Goal: Task Accomplishment & Management: Manage account settings

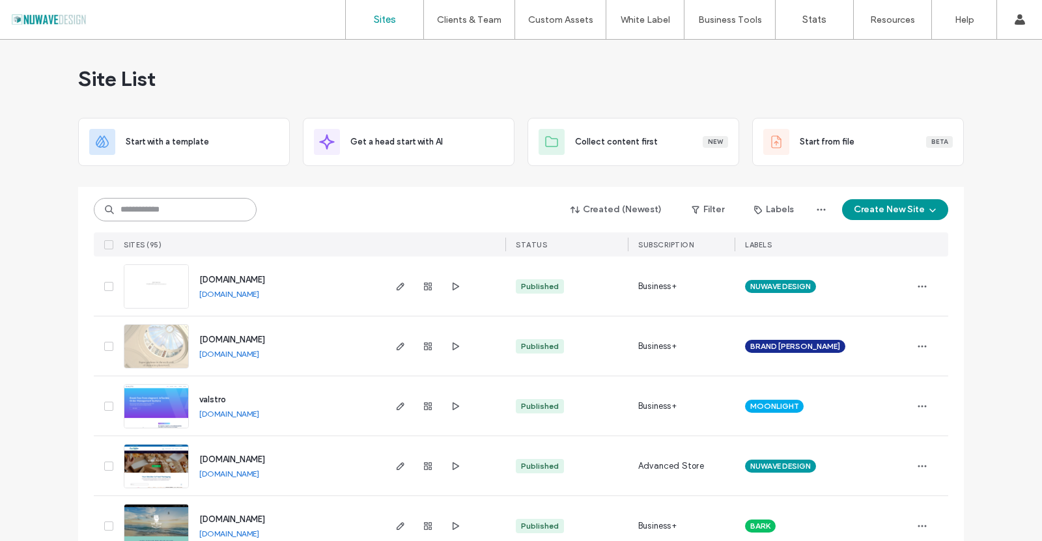
click at [156, 207] on input at bounding box center [175, 209] width 163 height 23
type input "****"
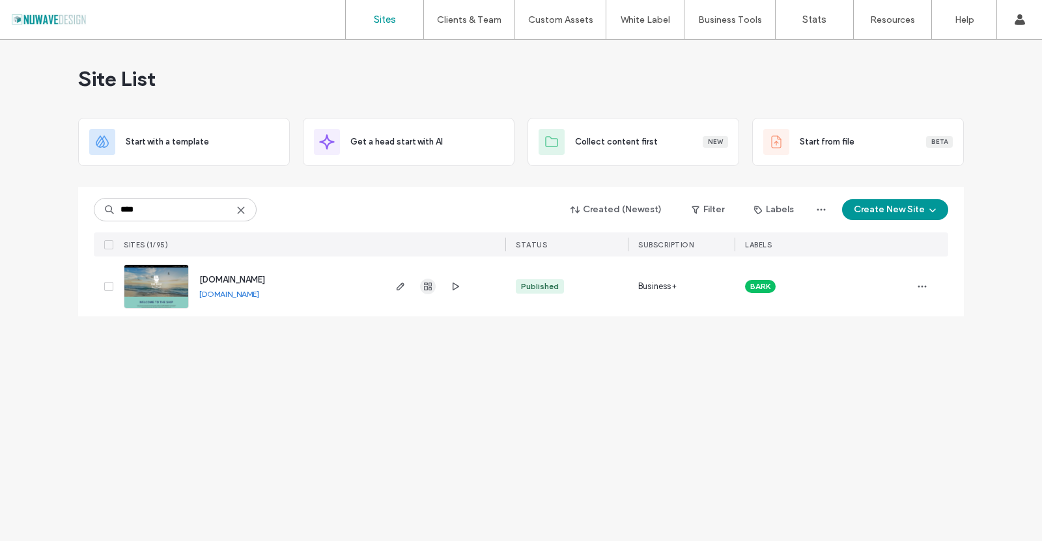
click at [429, 286] on use "button" at bounding box center [428, 287] width 8 height 8
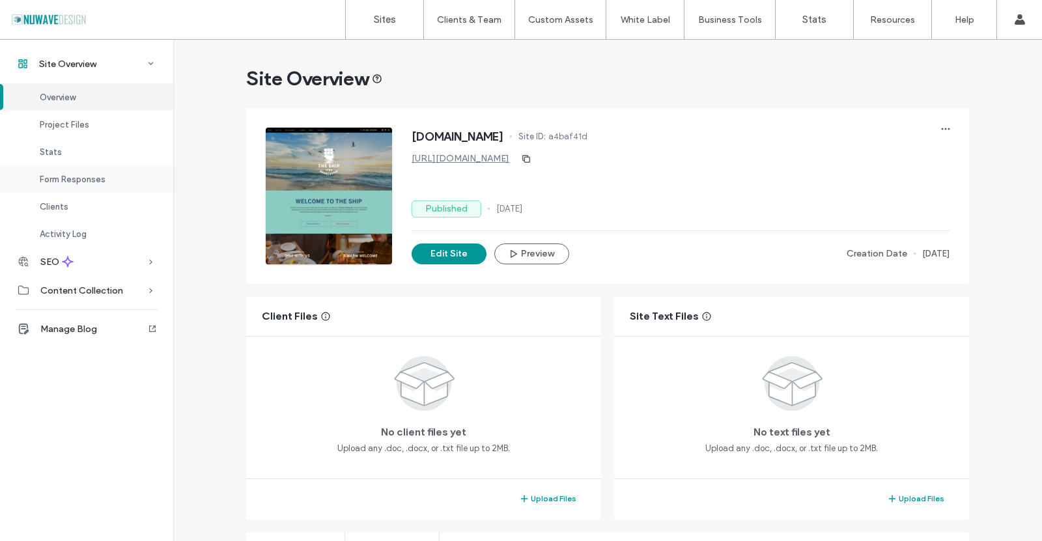
click at [66, 180] on span "Form Responses" at bounding box center [73, 180] width 66 height 10
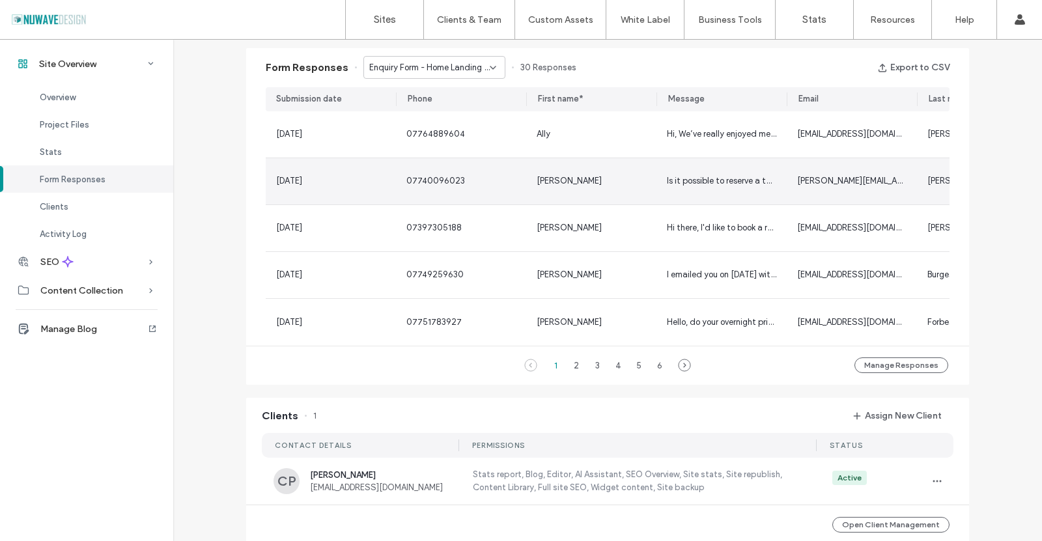
scroll to position [836, 0]
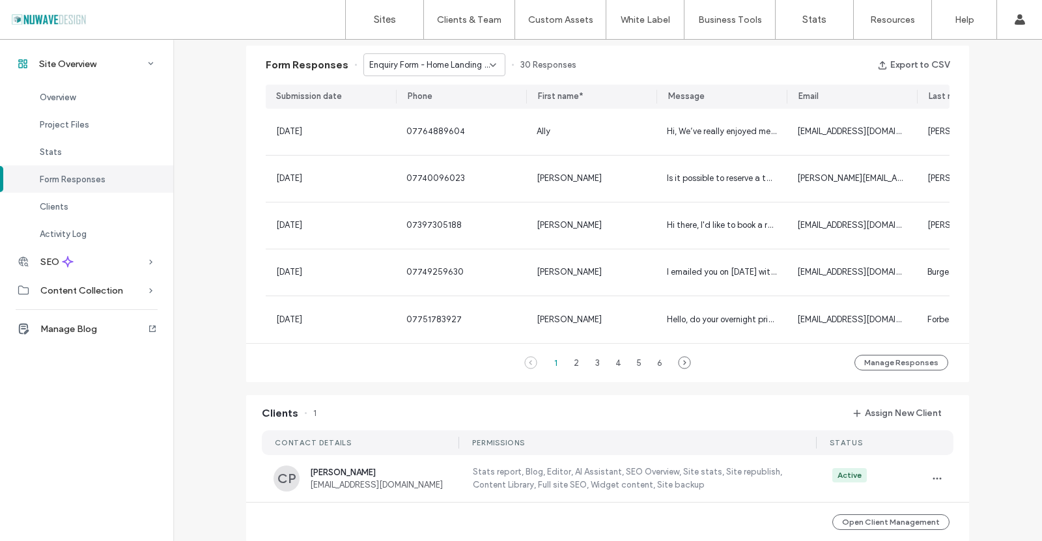
click at [480, 61] on span "Enquiry Form - Home Landing page" at bounding box center [429, 65] width 121 height 13
click at [448, 126] on div "Contact Us - Newsletter Registration popup" at bounding box center [428, 133] width 141 height 23
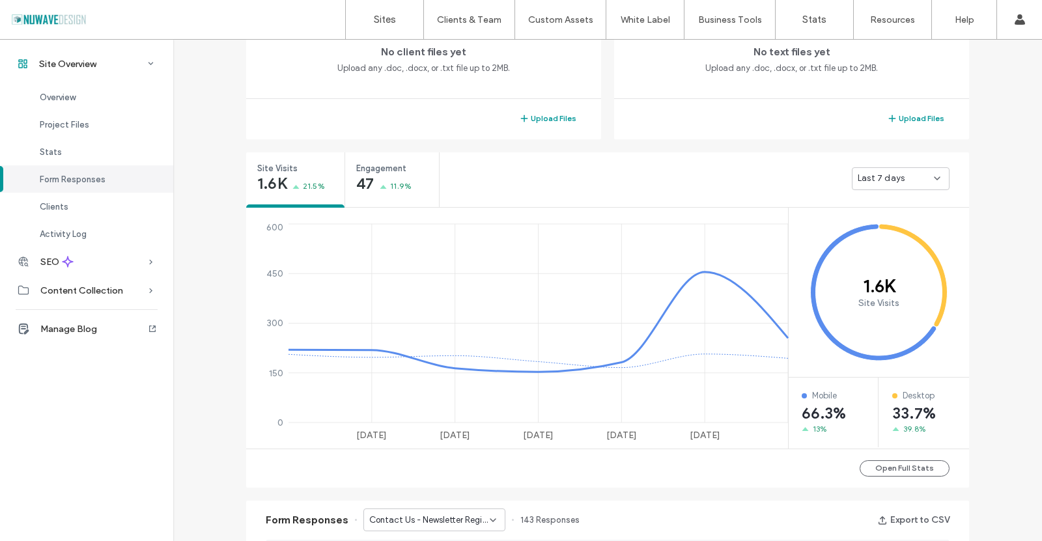
scroll to position [380, 0]
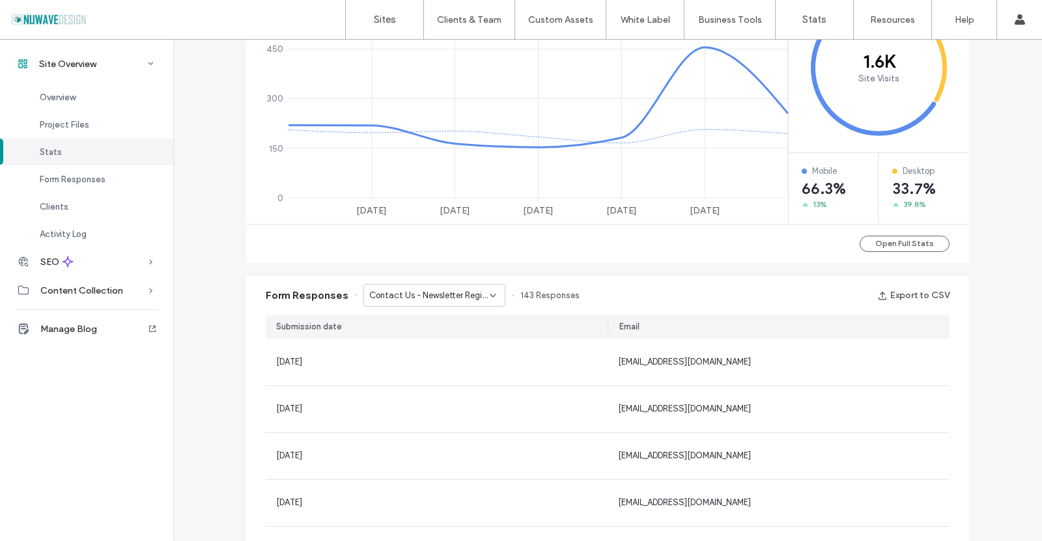
scroll to position [640, 0]
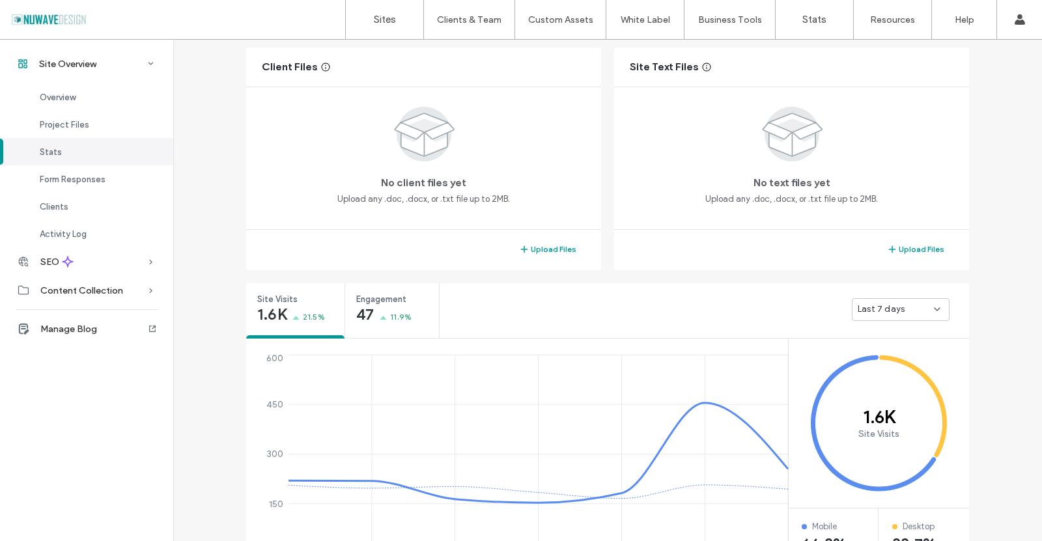
scroll to position [54, 0]
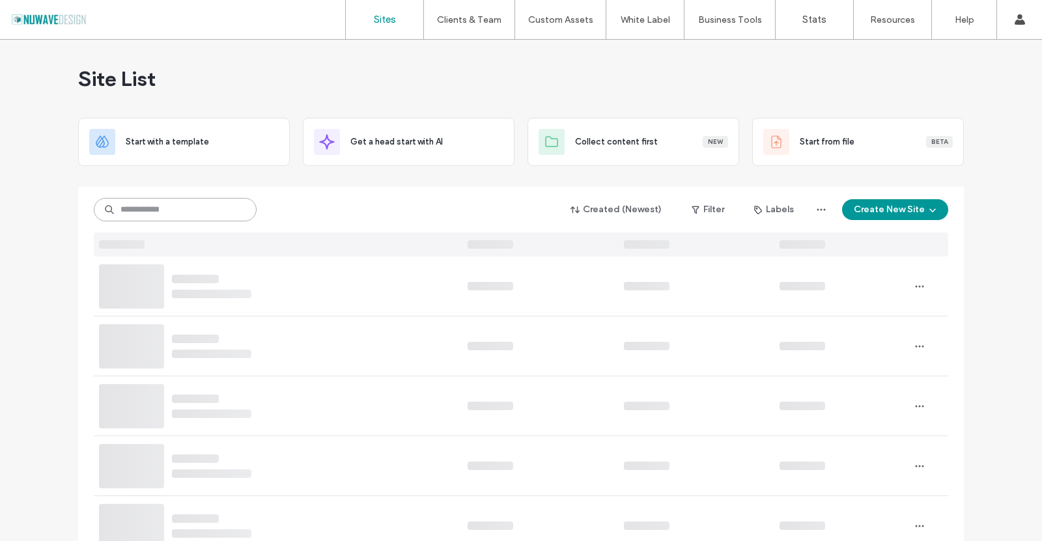
click at [200, 216] on input at bounding box center [175, 209] width 163 height 23
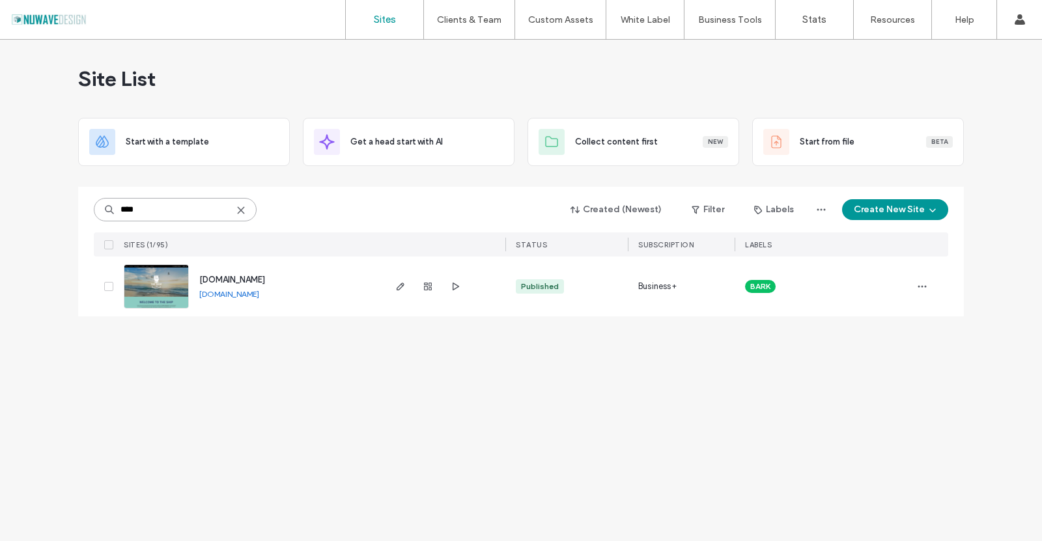
type input "****"
click at [677, 52] on div "Site List" at bounding box center [521, 79] width 886 height 78
click at [422, 293] on span "button" at bounding box center [428, 287] width 16 height 16
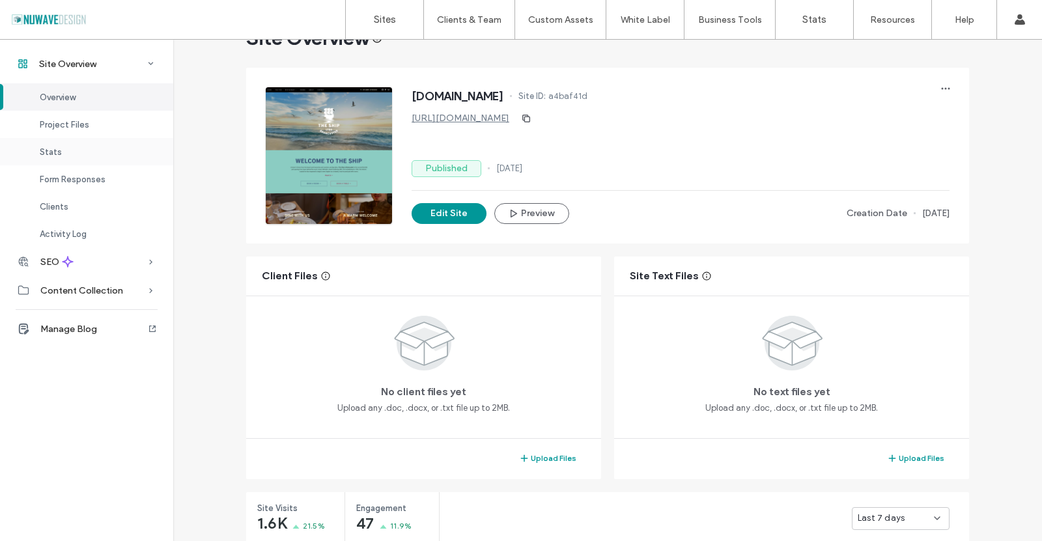
scroll to position [130, 0]
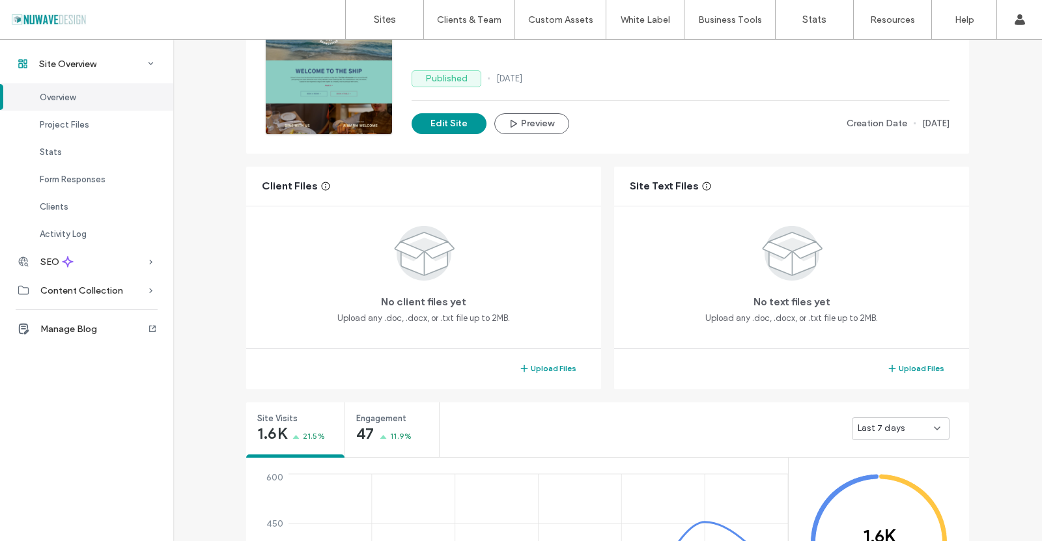
scroll to position [42, 0]
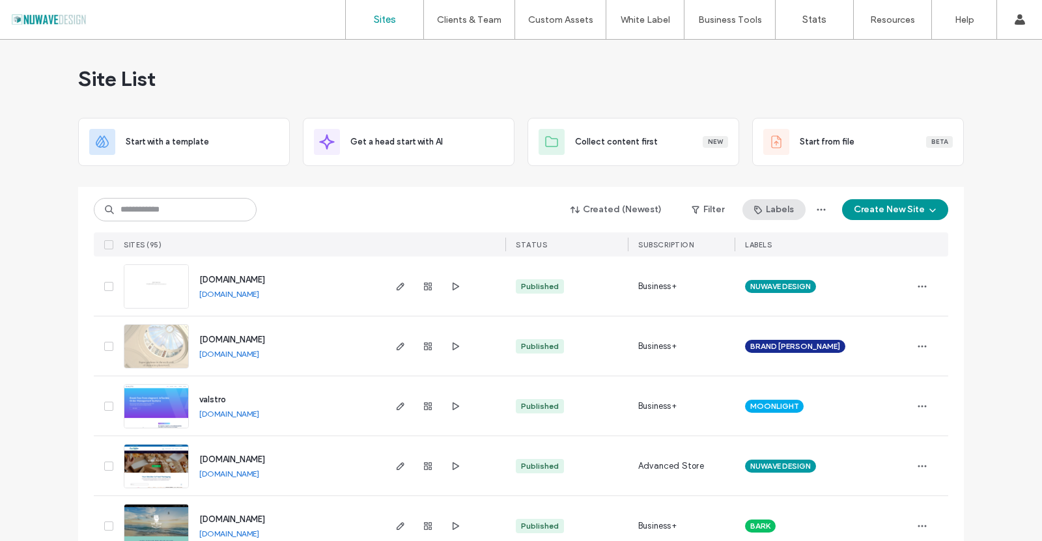
click at [788, 210] on button "Labels" at bounding box center [774, 209] width 63 height 21
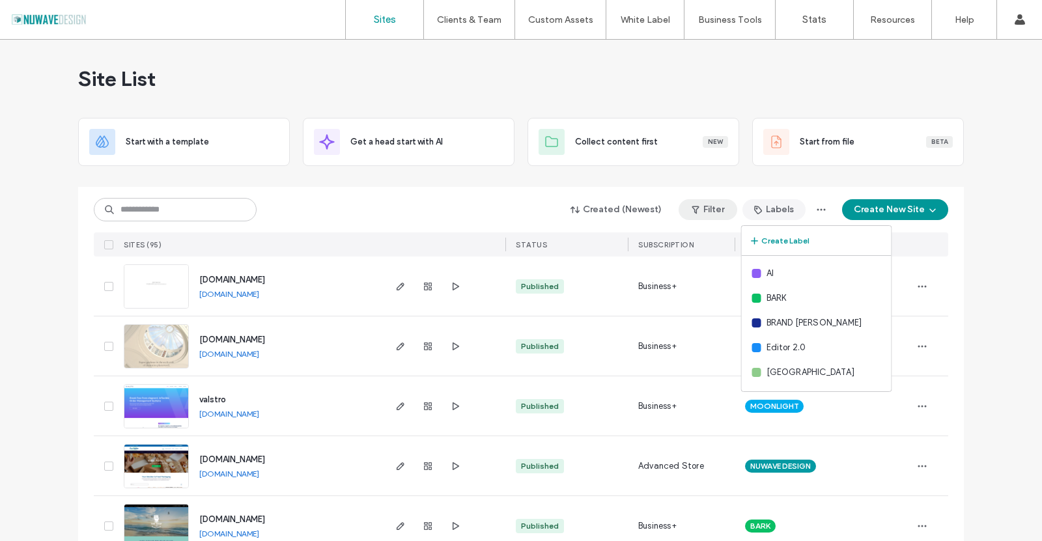
click at [726, 210] on button "Filter" at bounding box center [708, 209] width 59 height 21
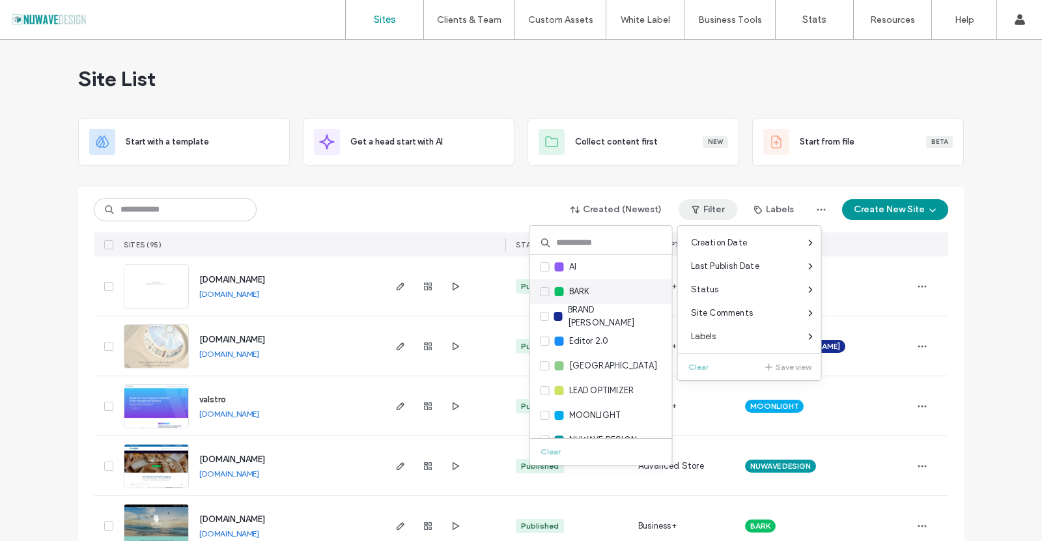
click at [544, 296] on span at bounding box center [545, 291] width 9 height 9
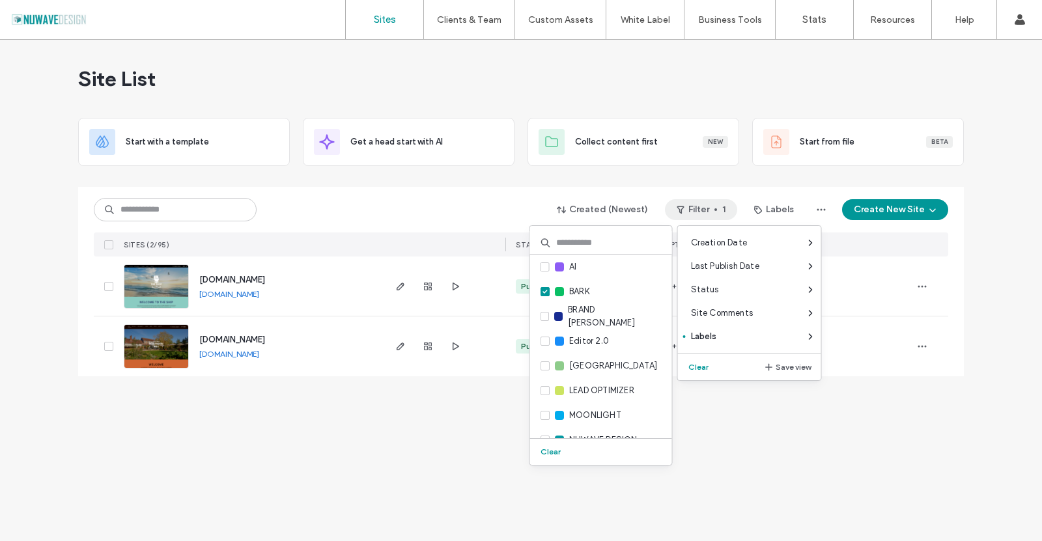
click at [29, 251] on div "Site List Start with a template Get a head start with AI Collect content first …" at bounding box center [521, 291] width 1042 height 502
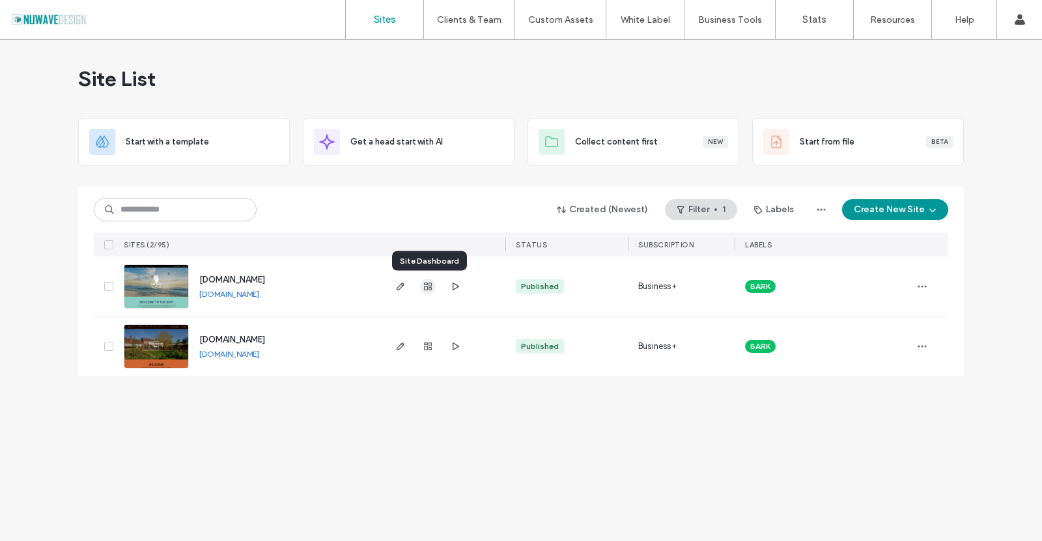
click at [431, 289] on use "button" at bounding box center [428, 287] width 8 height 8
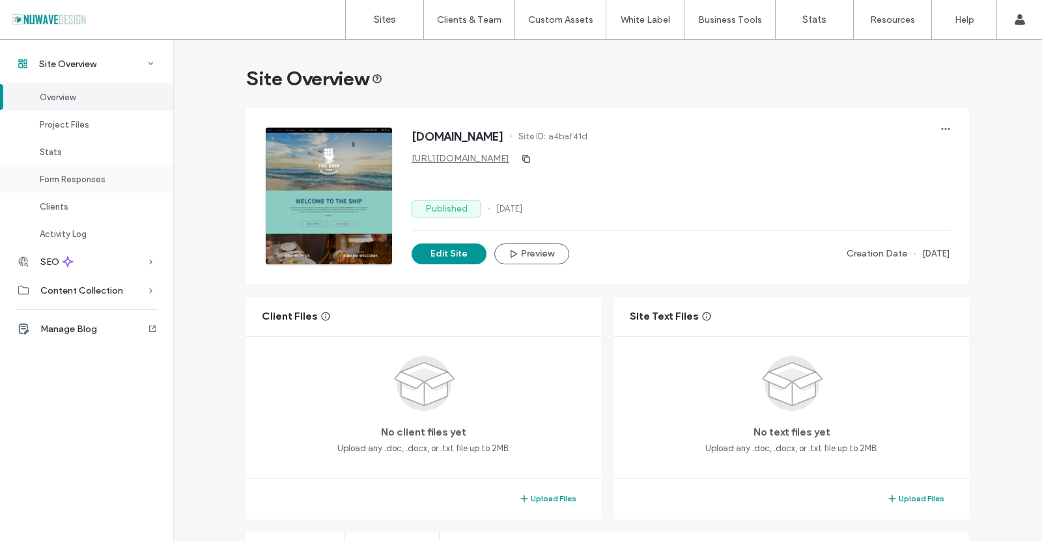
click at [66, 177] on span "Form Responses" at bounding box center [73, 180] width 66 height 10
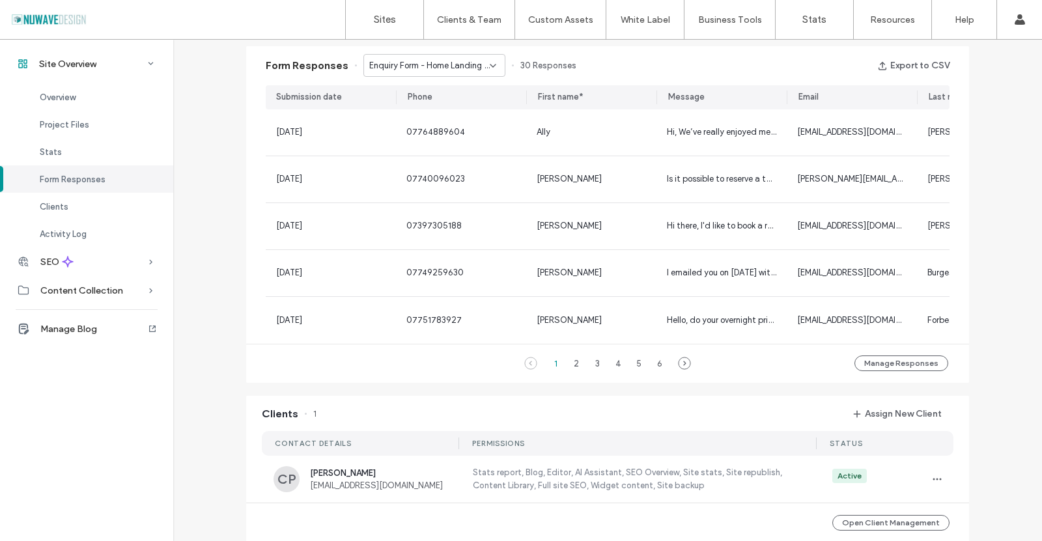
scroll to position [836, 0]
click at [488, 63] on icon at bounding box center [493, 65] width 10 height 10
click at [450, 138] on span "Contact Us - Newsletter Registration popup" at bounding box center [425, 133] width 125 height 13
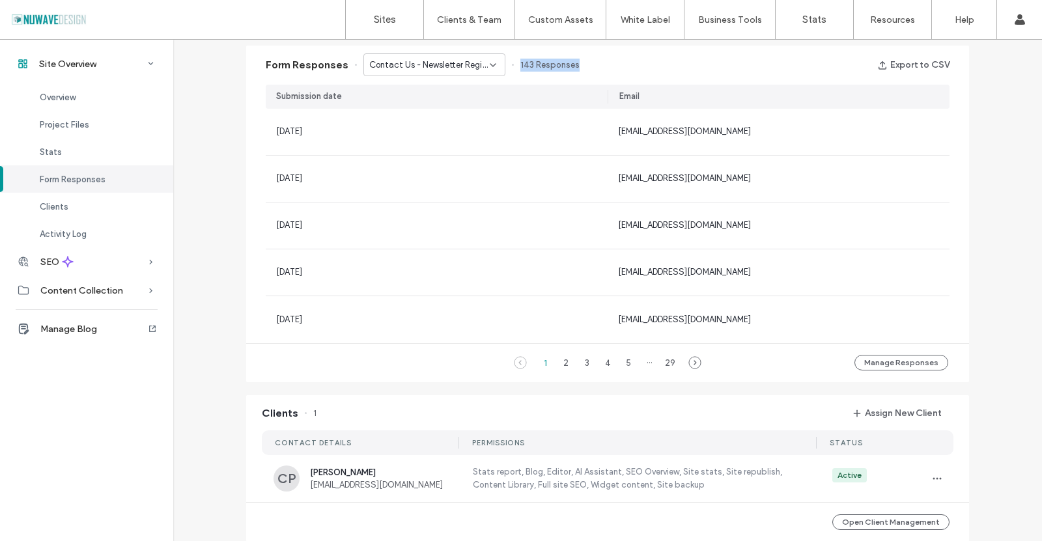
drag, startPoint x: 513, startPoint y: 68, endPoint x: 579, endPoint y: 68, distance: 65.8
click at [579, 68] on div "Form Responses Contact Us - Newsletter Registration popup 143 Responses Export …" at bounding box center [607, 65] width 723 height 39
click at [932, 70] on button "Export to CSV" at bounding box center [914, 65] width 72 height 21
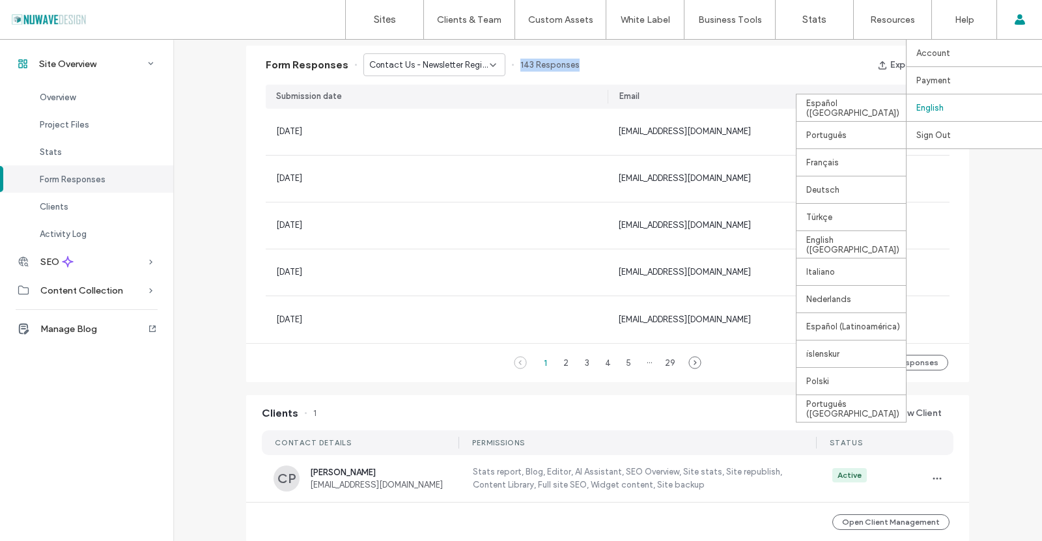
click at [1002, 119] on div "English Español ([GEOGRAPHIC_DATA]) Português Français Deutsch Türkçe English (…" at bounding box center [975, 107] width 136 height 27
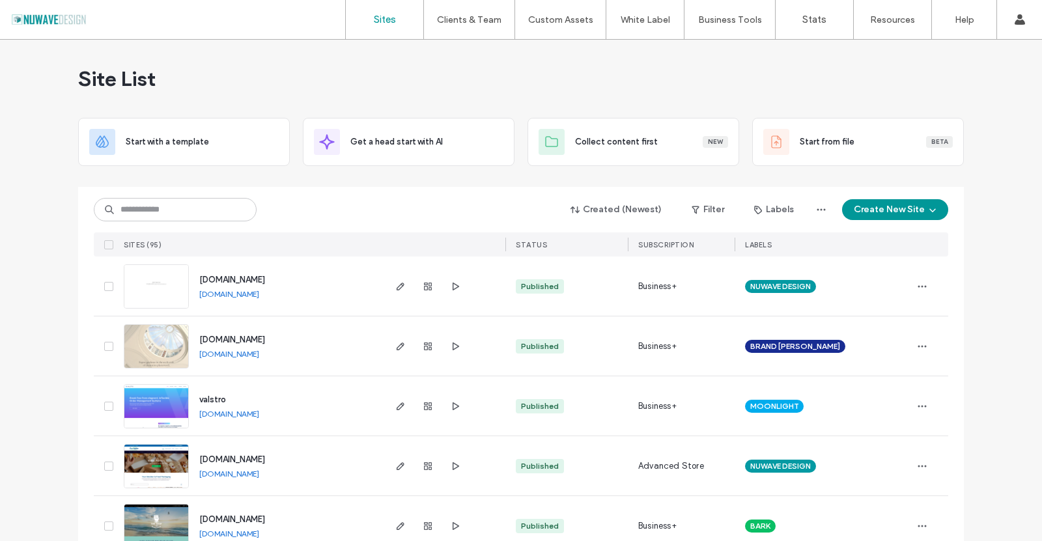
click at [803, 208] on div "Labels" at bounding box center [774, 209] width 63 height 21
click at [816, 211] on icon "button" at bounding box center [821, 210] width 10 height 10
click at [722, 209] on button "Filter" at bounding box center [708, 209] width 59 height 21
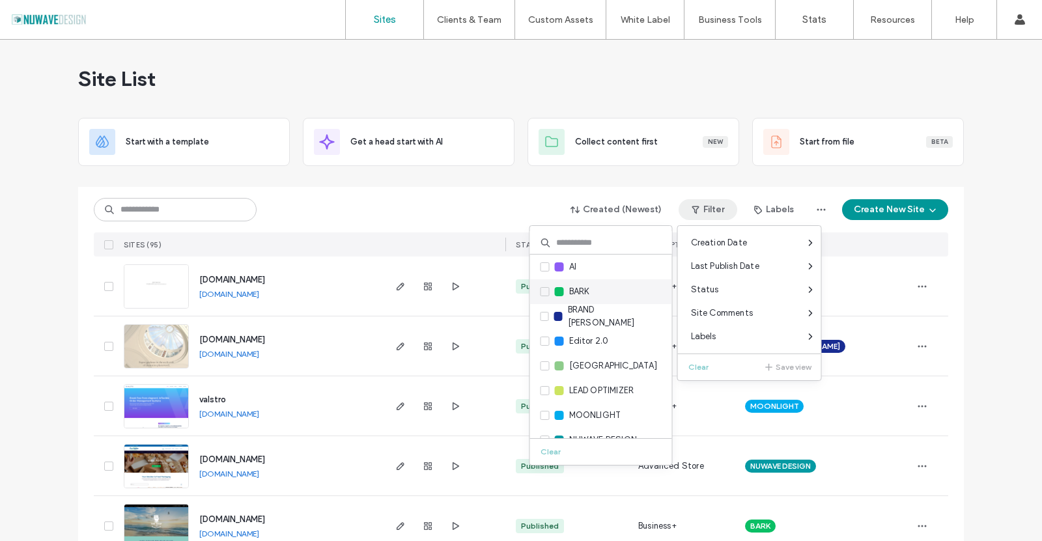
click at [543, 292] on icon at bounding box center [545, 292] width 5 height 4
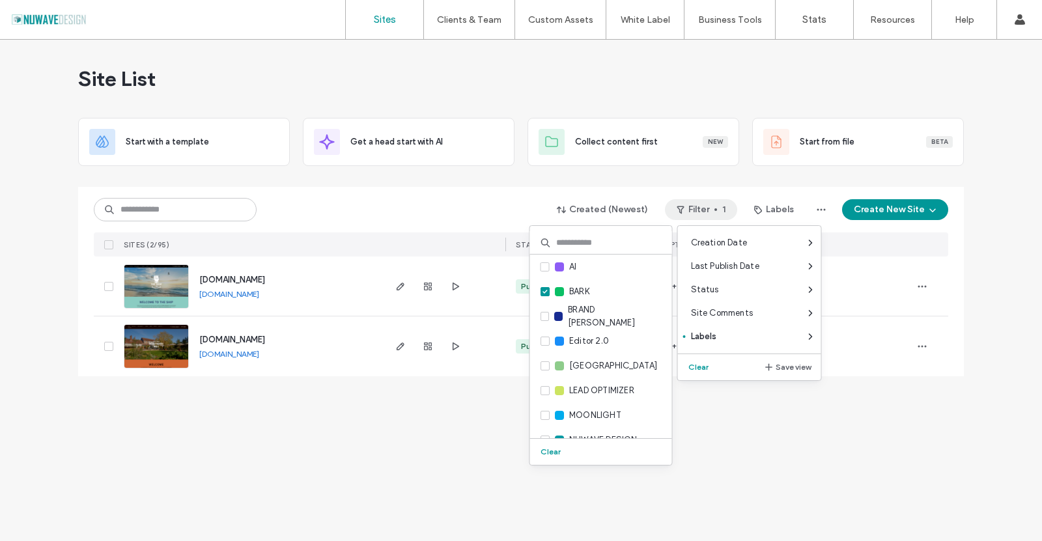
click at [343, 175] on div "Site List Start with a template Get a head start with AI Collect content first …" at bounding box center [521, 216] width 886 height 352
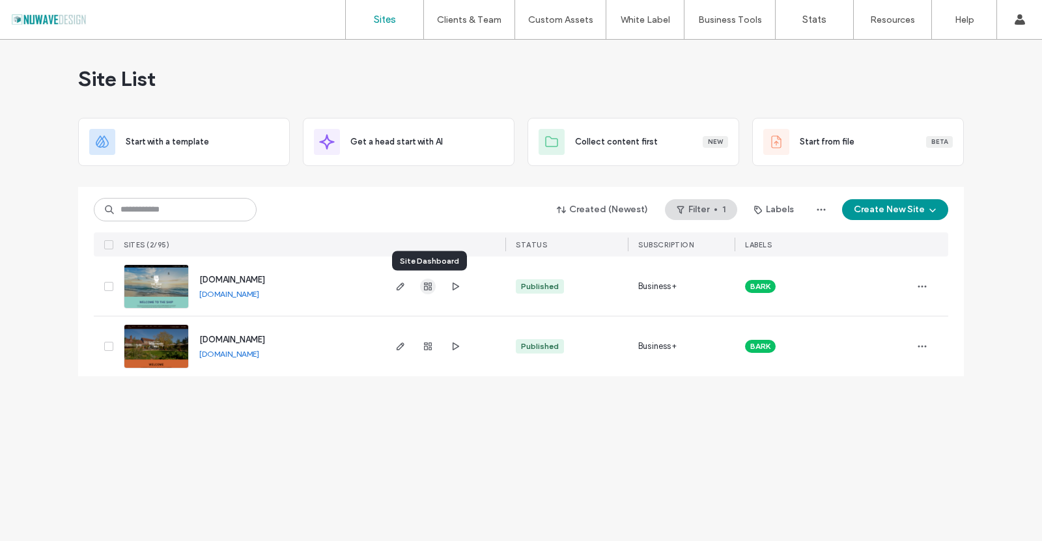
click at [427, 287] on icon "button" at bounding box center [428, 286] width 10 height 10
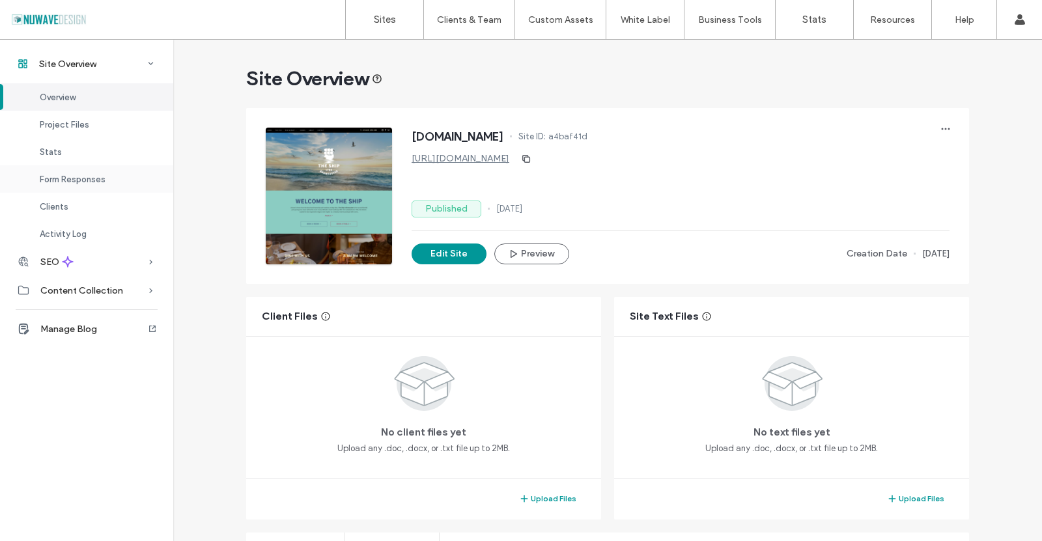
click at [79, 181] on span "Form Responses" at bounding box center [73, 180] width 66 height 10
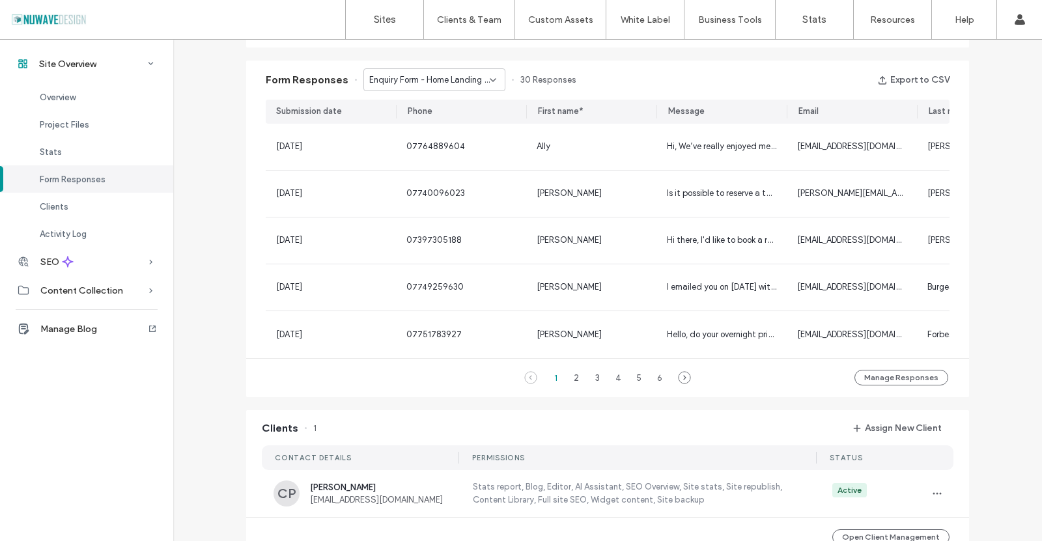
scroll to position [836, 0]
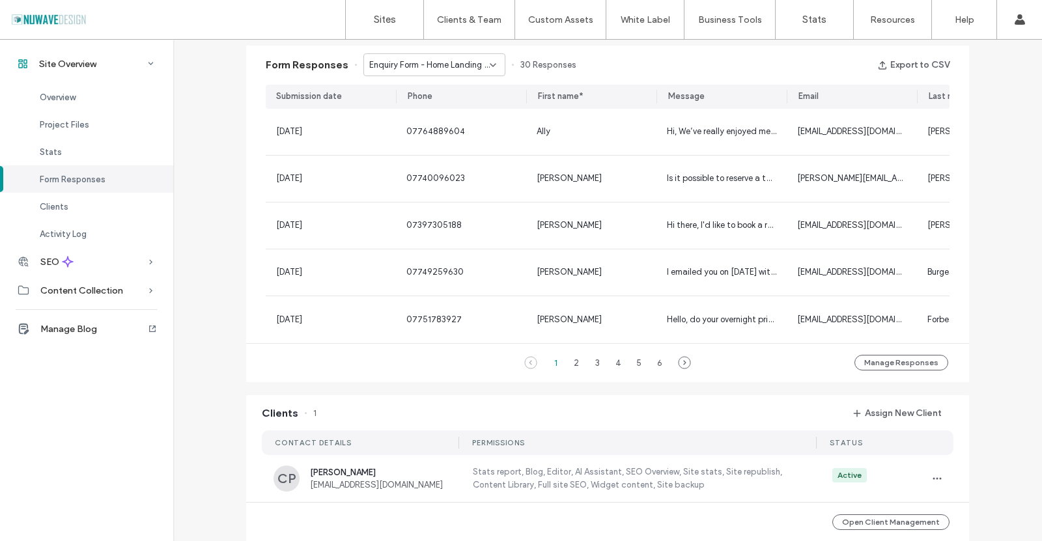
click at [476, 59] on span "Enquiry Form - Home Landing page" at bounding box center [429, 65] width 121 height 13
click at [450, 135] on span "Contact Us - Newsletter Registration popup" at bounding box center [425, 133] width 125 height 13
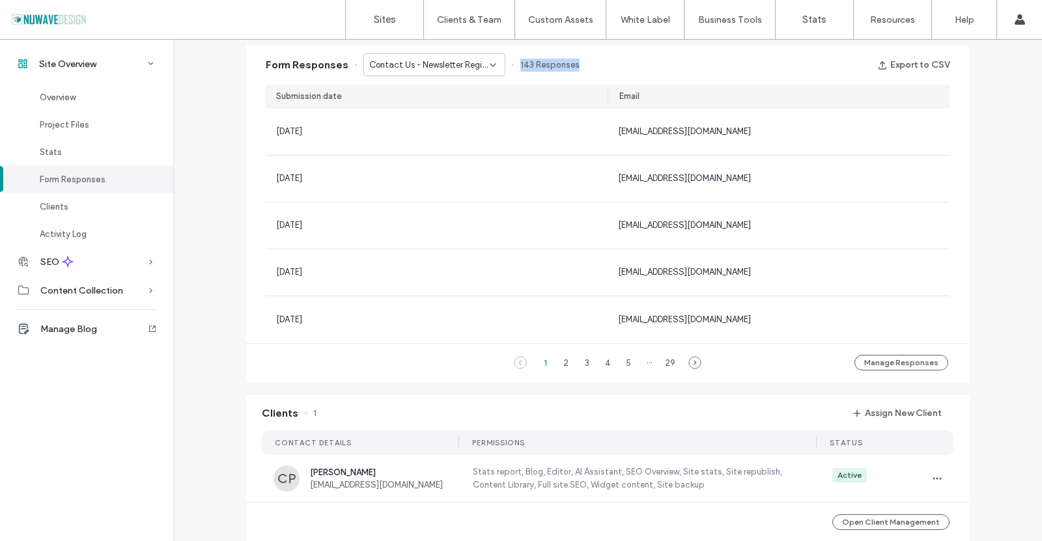
drag, startPoint x: 512, startPoint y: 61, endPoint x: 570, endPoint y: 66, distance: 58.2
click at [575, 64] on div "Form Responses Contact Us - Newsletter Registration popup 143 Responses Export …" at bounding box center [607, 65] width 723 height 39
click at [903, 72] on button "Export to CSV" at bounding box center [914, 65] width 72 height 21
click at [826, 73] on div "Form Responses Contact Us - Newsletter Registration popup 143 Responses Export …" at bounding box center [607, 65] width 723 height 39
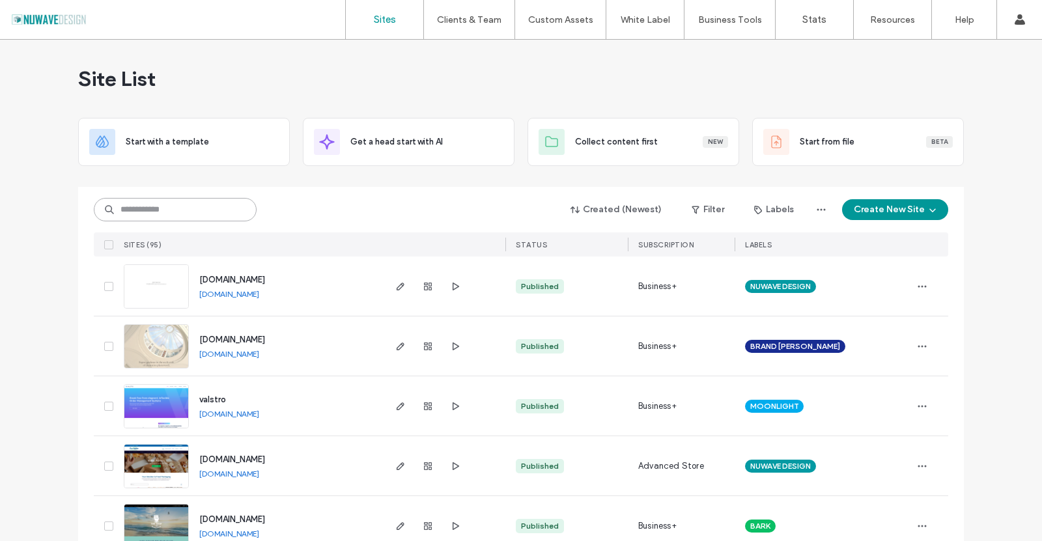
click at [144, 219] on input at bounding box center [175, 209] width 163 height 23
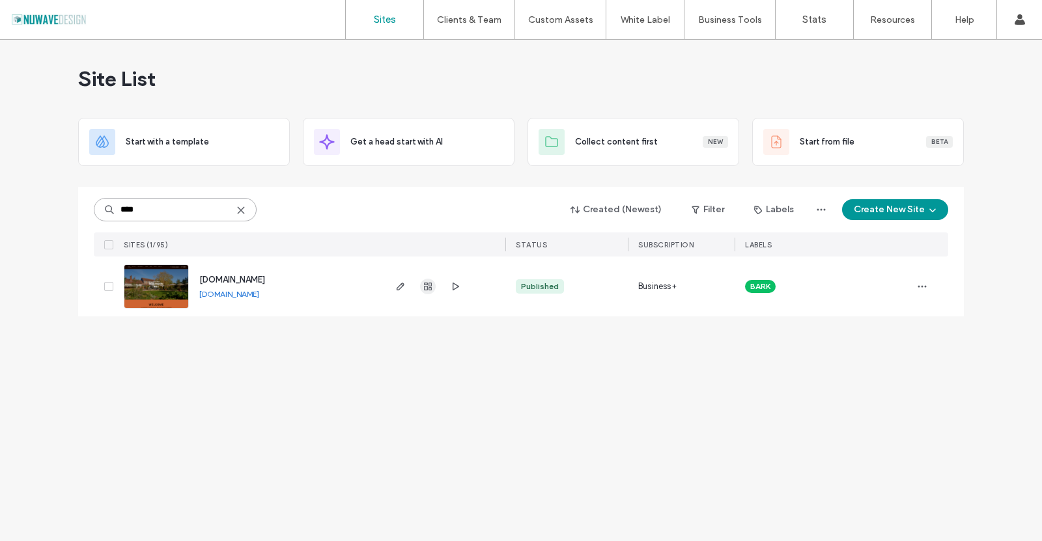
type input "****"
click at [430, 285] on icon "button" at bounding box center [428, 286] width 10 height 10
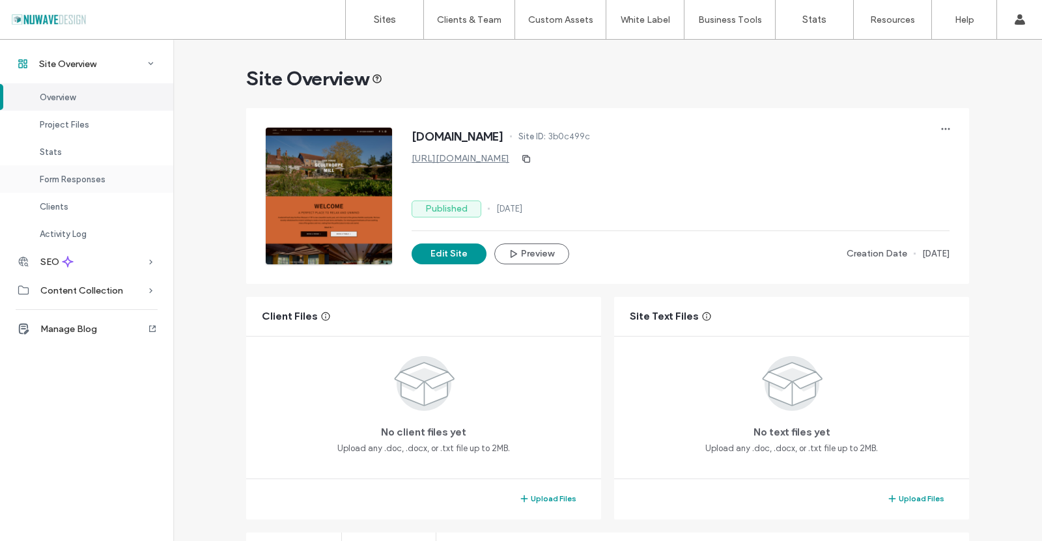
click at [46, 171] on div "Form Responses" at bounding box center [86, 178] width 173 height 27
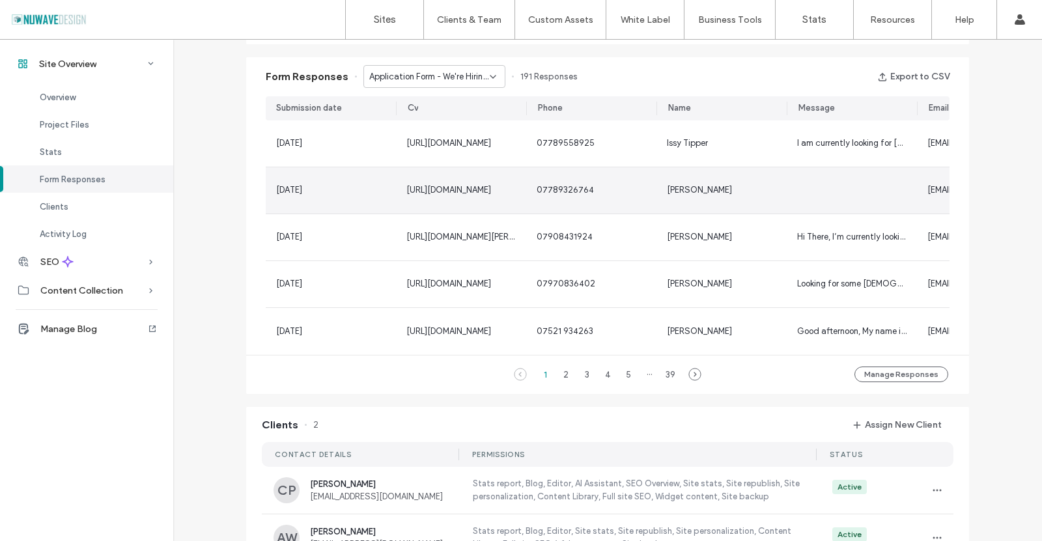
scroll to position [836, 0]
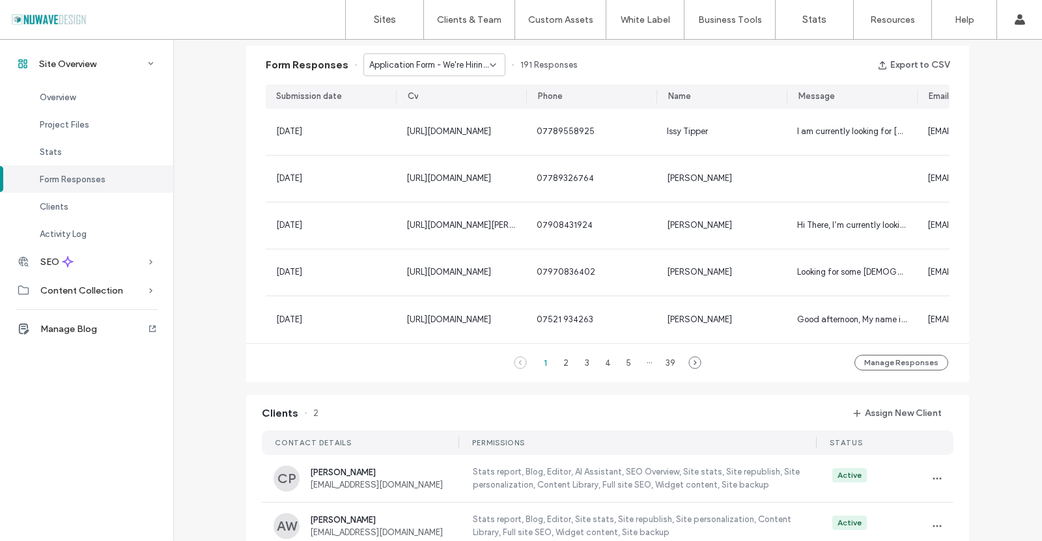
click at [451, 68] on span "Application Form - We're Hiring! page" at bounding box center [429, 65] width 121 height 13
click at [424, 113] on span "Contact Us - Newsletter Signup popup" at bounding box center [425, 110] width 125 height 13
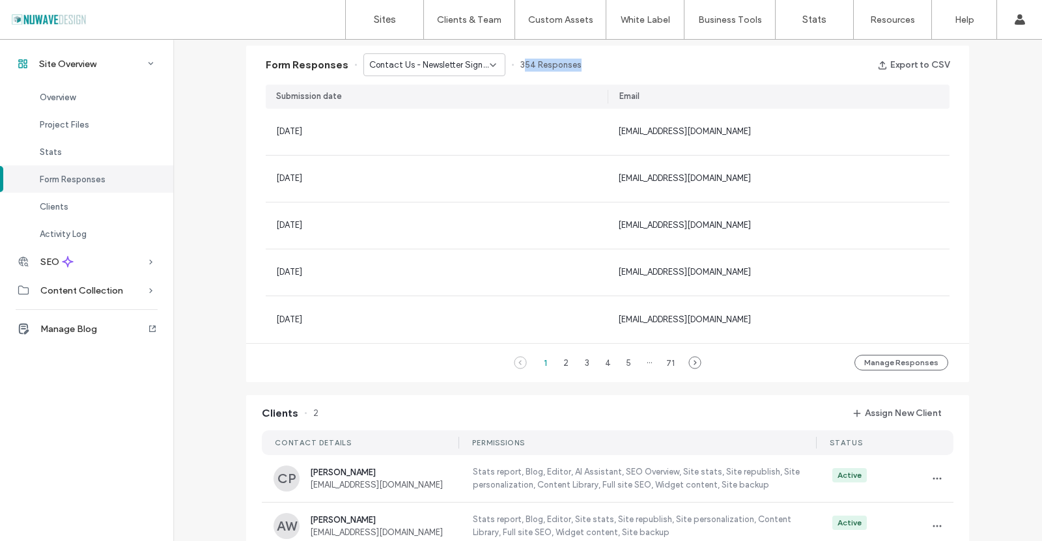
drag, startPoint x: 516, startPoint y: 64, endPoint x: 571, endPoint y: 55, distance: 55.6
click at [574, 63] on div "Form Responses Contact Us - Newsletter Signup popup 354 Responses Export to CSV" at bounding box center [607, 65] width 723 height 39
drag, startPoint x: 518, startPoint y: 63, endPoint x: 567, endPoint y: 68, distance: 49.7
click at [577, 68] on div "Form Responses Contact Us - Newsletter Signup popup 354 Responses Export to CSV" at bounding box center [607, 65] width 723 height 39
copy span "354 Responses"
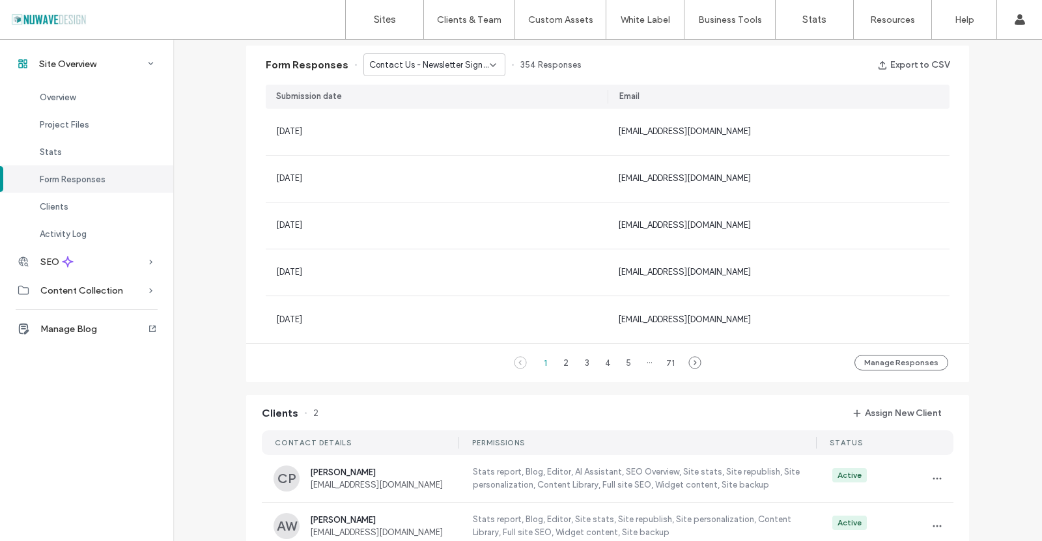
click at [476, 60] on span "Contact Us - Newsletter Signup popup" at bounding box center [429, 65] width 121 height 13
click at [412, 81] on span "Application Form - We're Hiring! page" at bounding box center [425, 87] width 125 height 13
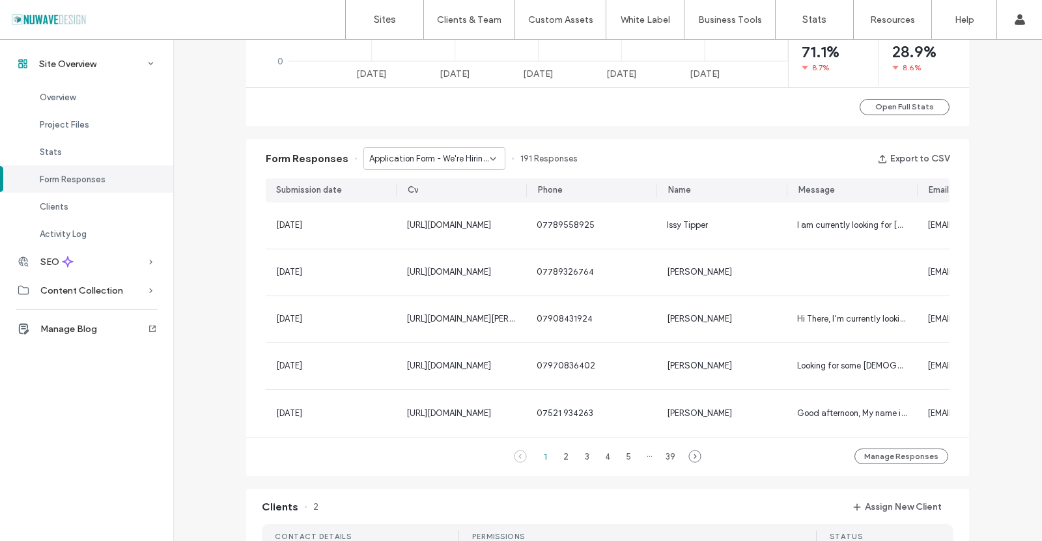
scroll to position [640, 0]
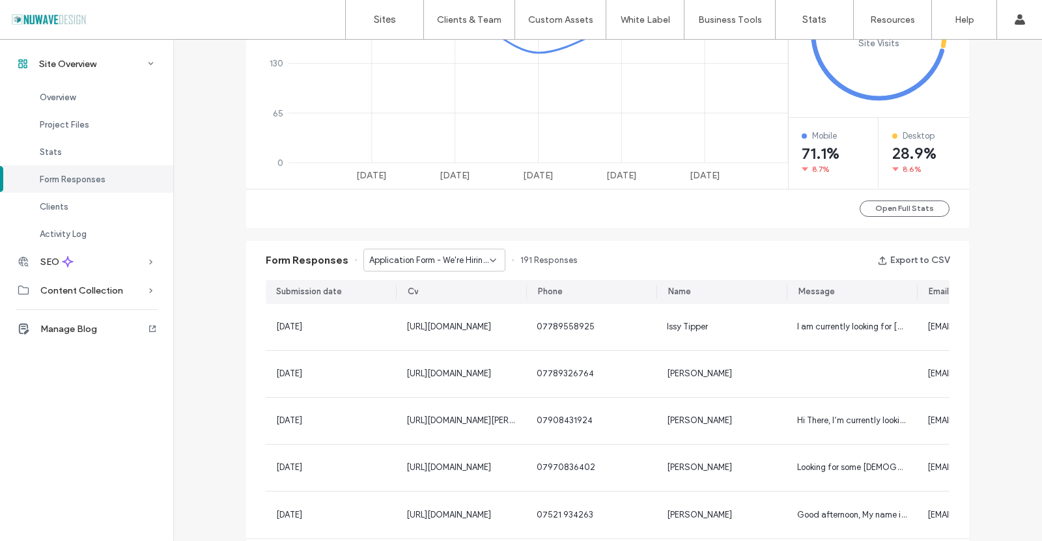
click at [470, 257] on span "Application Form - We're Hiring! page" at bounding box center [429, 260] width 121 height 13
click at [427, 262] on span "Application Form - We're Hiring! page" at bounding box center [429, 260] width 121 height 13
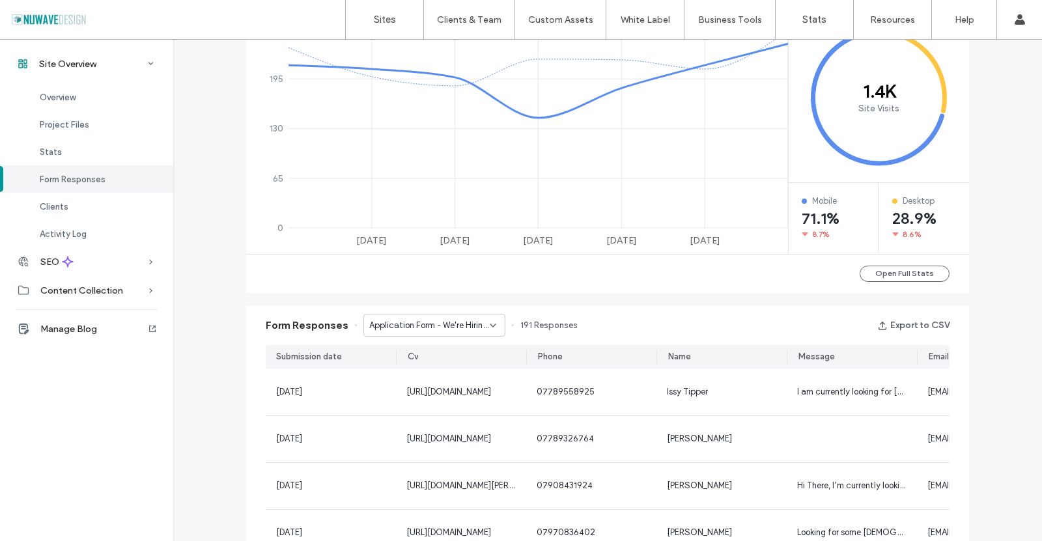
click at [439, 329] on span "Application Form - We're Hiring! page" at bounding box center [429, 325] width 121 height 13
click at [317, 345] on div "Submission date" at bounding box center [331, 357] width 130 height 24
click at [74, 183] on span "Form Responses" at bounding box center [73, 180] width 66 height 10
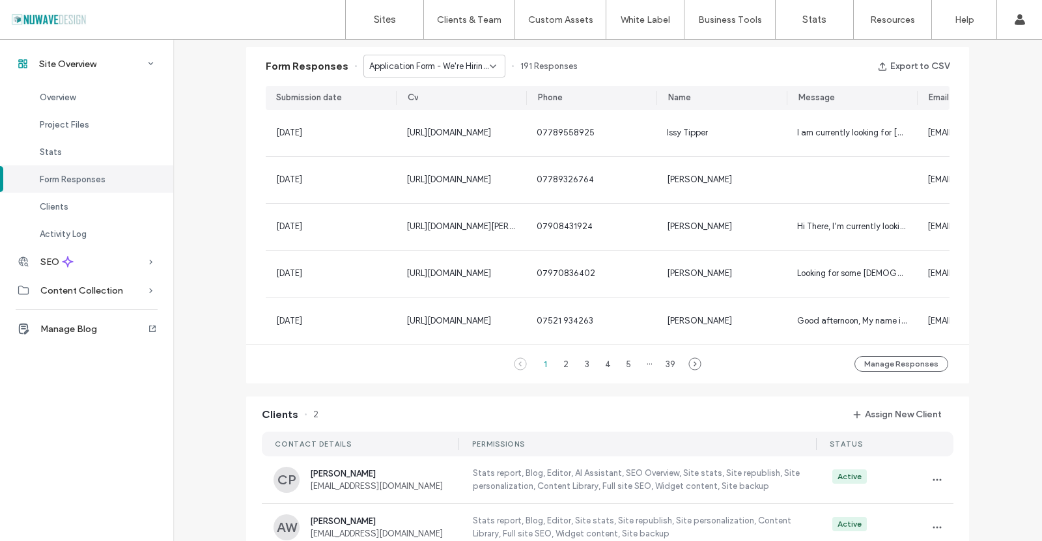
scroll to position [836, 0]
click at [470, 66] on span "Application Form - We're Hiring! page" at bounding box center [429, 65] width 121 height 13
click at [394, 111] on span "Contact Us - Newsletter Signup popup" at bounding box center [425, 110] width 125 height 13
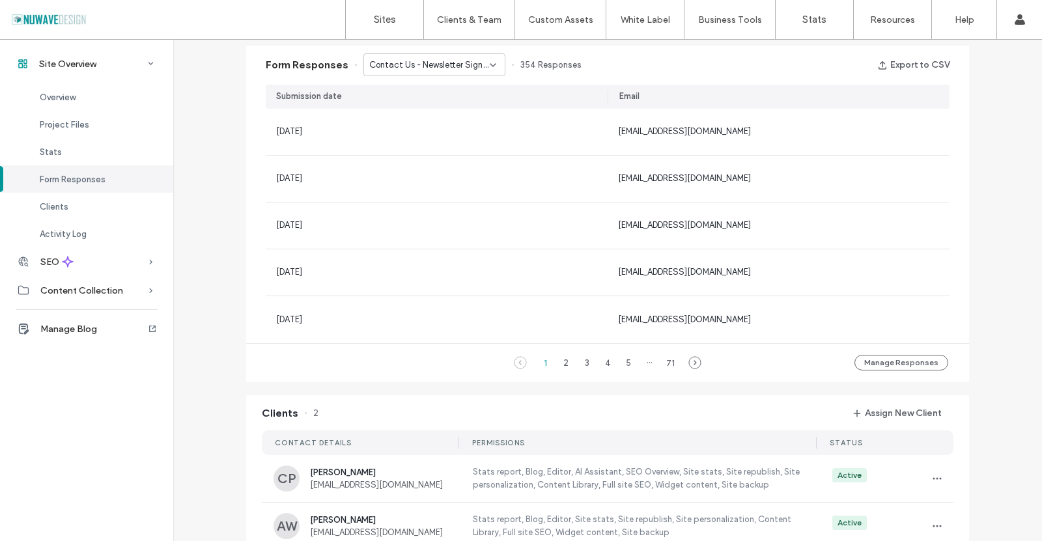
click at [453, 63] on span "Contact Us - Newsletter Signup popup" at bounding box center [429, 65] width 121 height 13
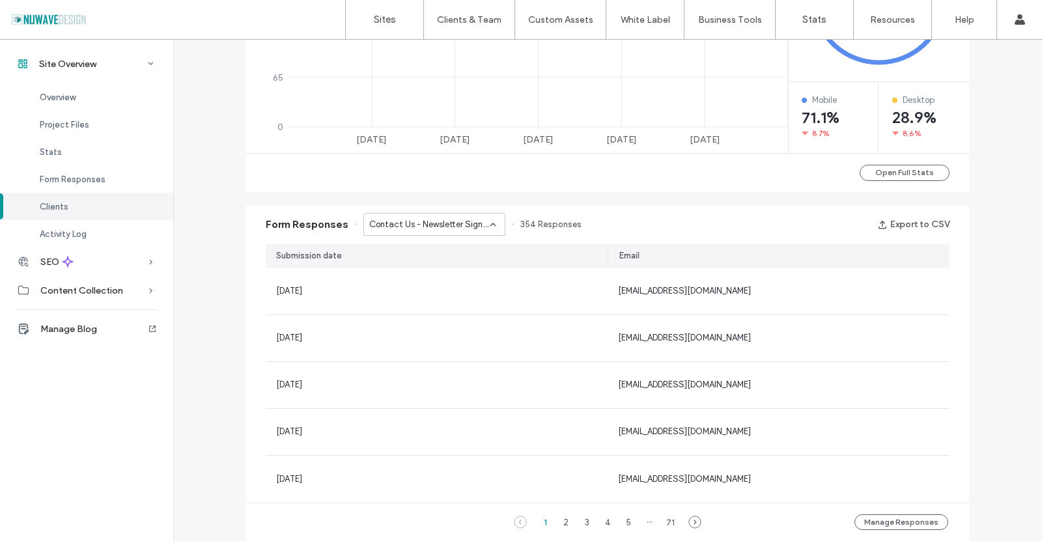
scroll to position [650, 0]
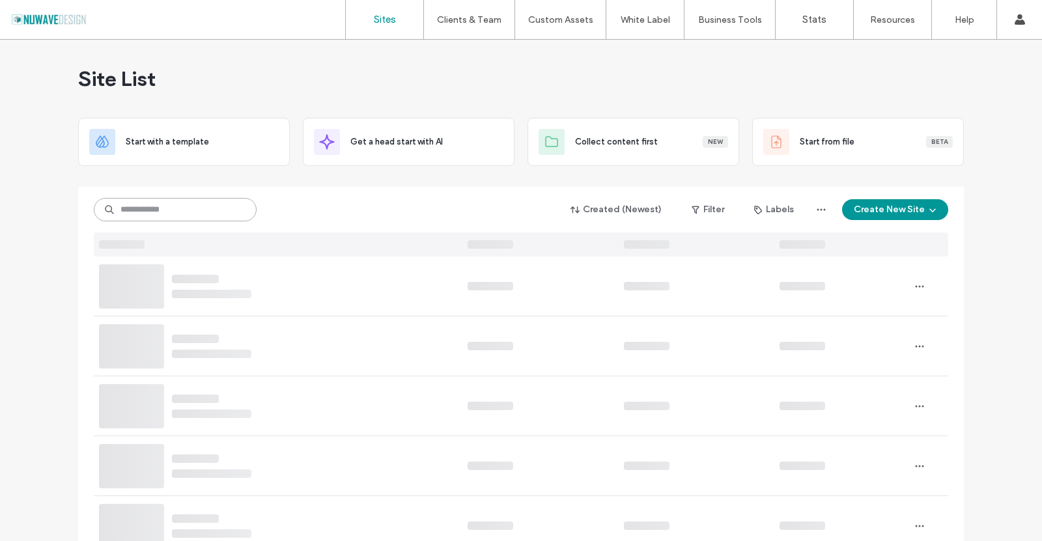
click at [156, 208] on input at bounding box center [175, 209] width 163 height 23
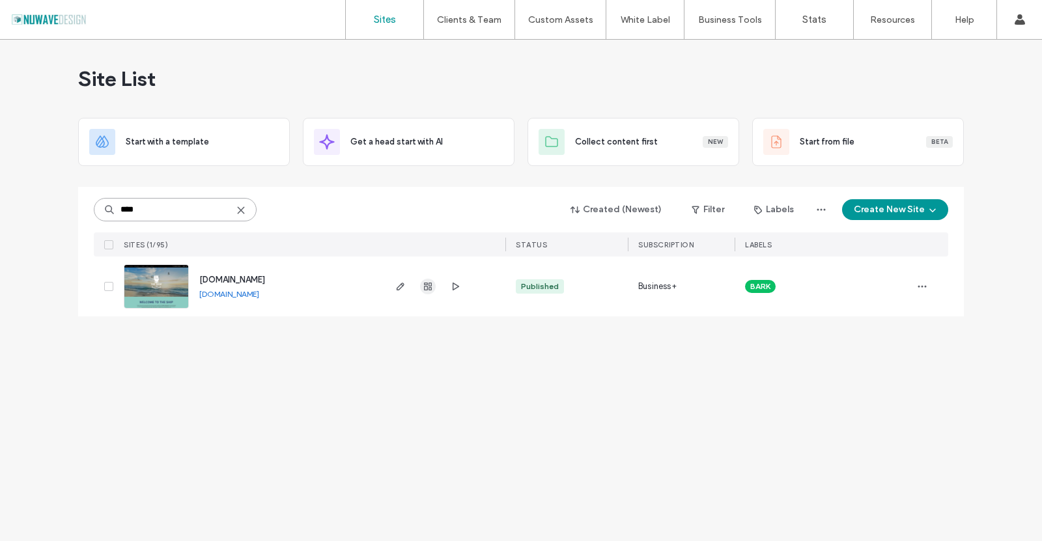
type input "****"
click at [429, 285] on use "button" at bounding box center [428, 287] width 8 height 8
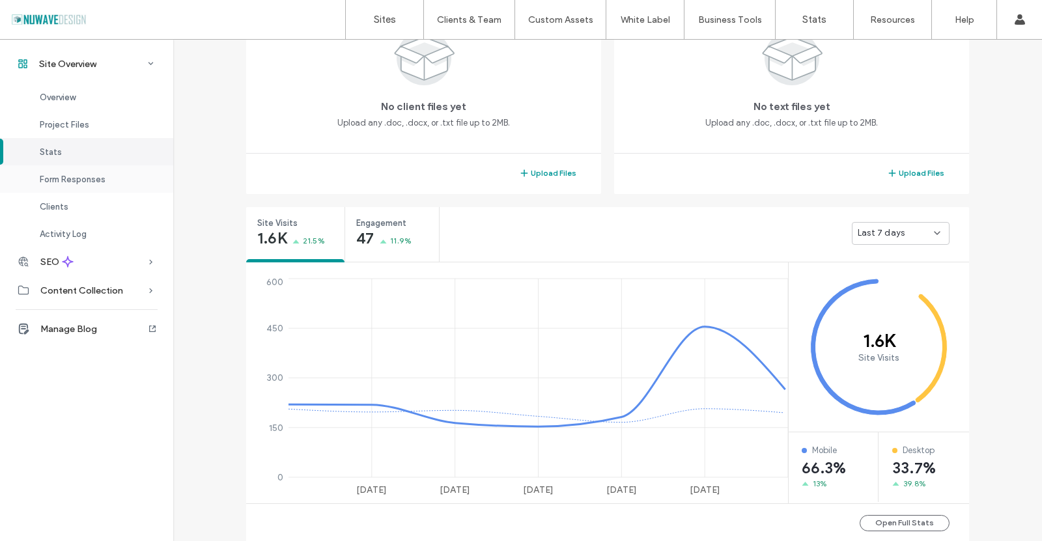
scroll to position [487, 0]
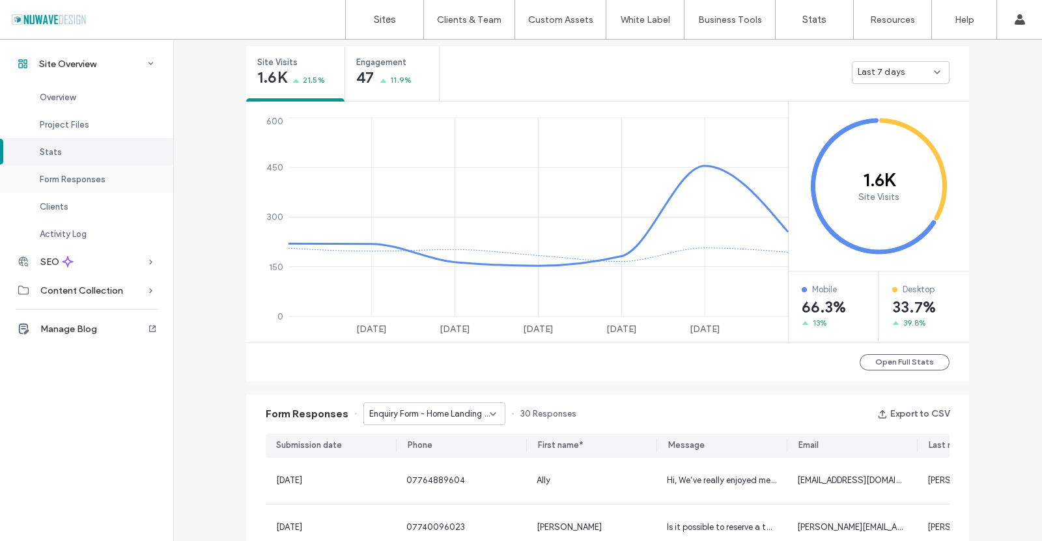
click at [58, 178] on span "Form Responses" at bounding box center [73, 180] width 66 height 10
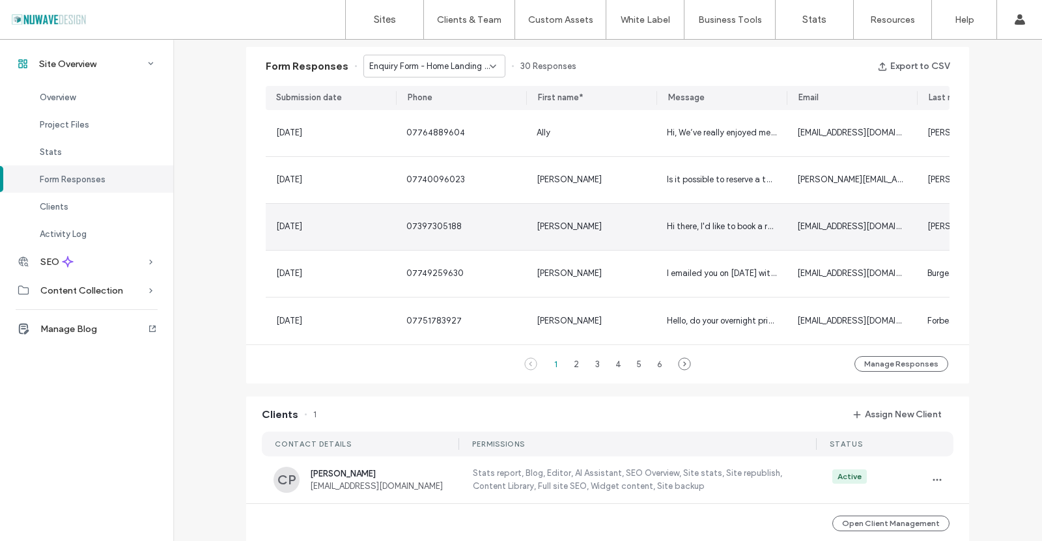
scroll to position [836, 0]
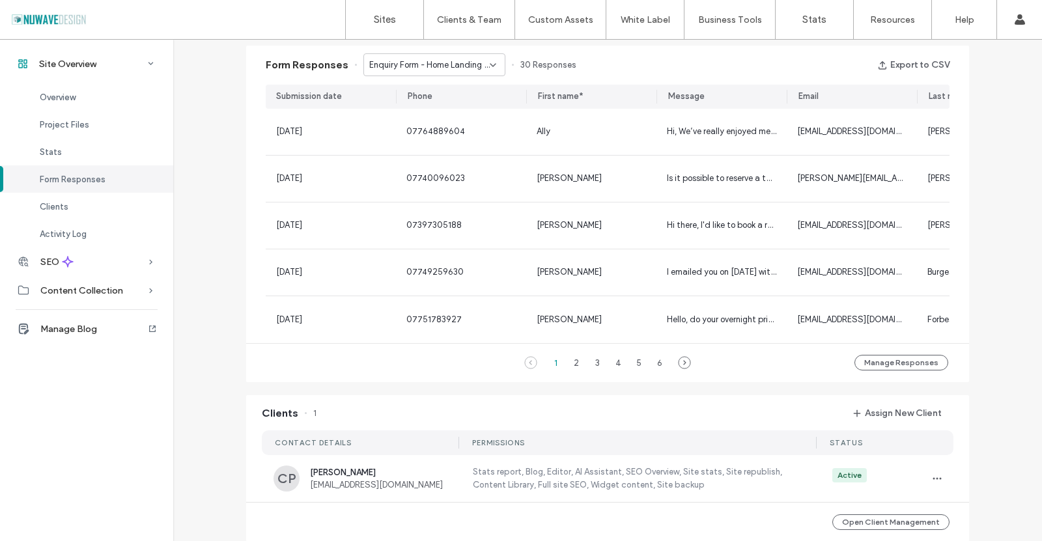
click at [473, 59] on span "Enquiry Form - Home Landing page" at bounding box center [429, 65] width 121 height 13
click at [426, 111] on span "Enquiry Form - Contact page" at bounding box center [419, 110] width 113 height 13
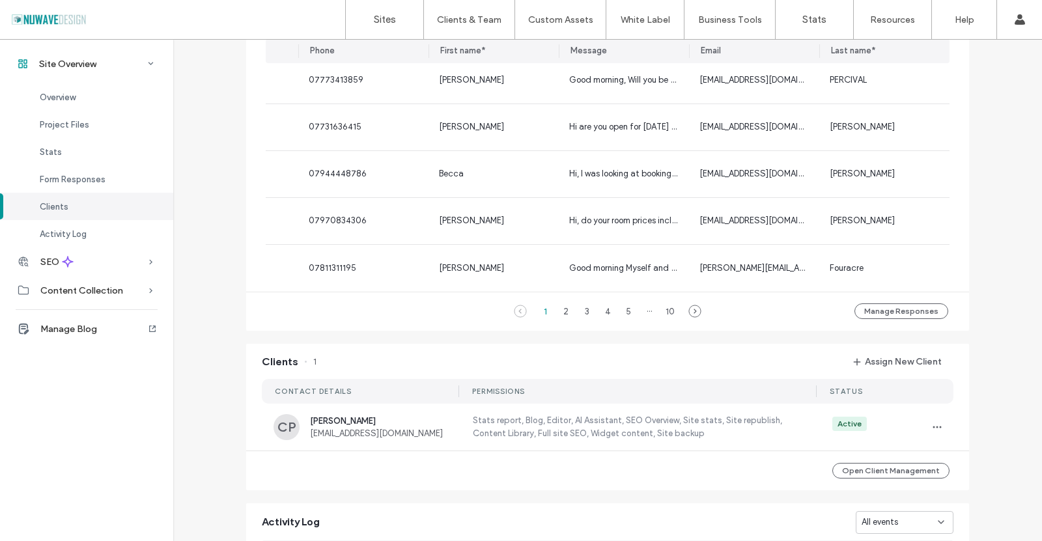
scroll to position [771, 0]
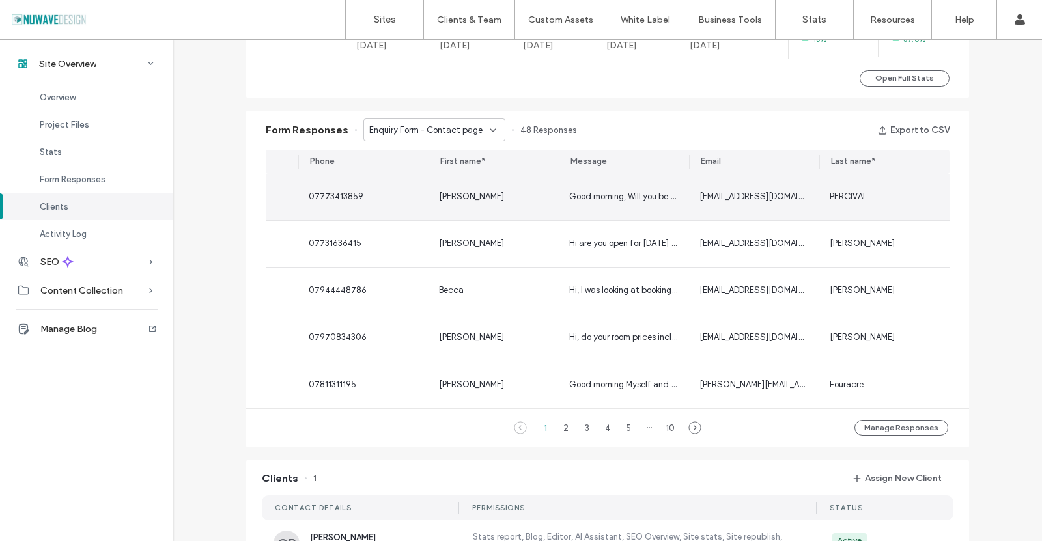
click at [320, 204] on div "07773413859" at bounding box center [363, 197] width 130 height 46
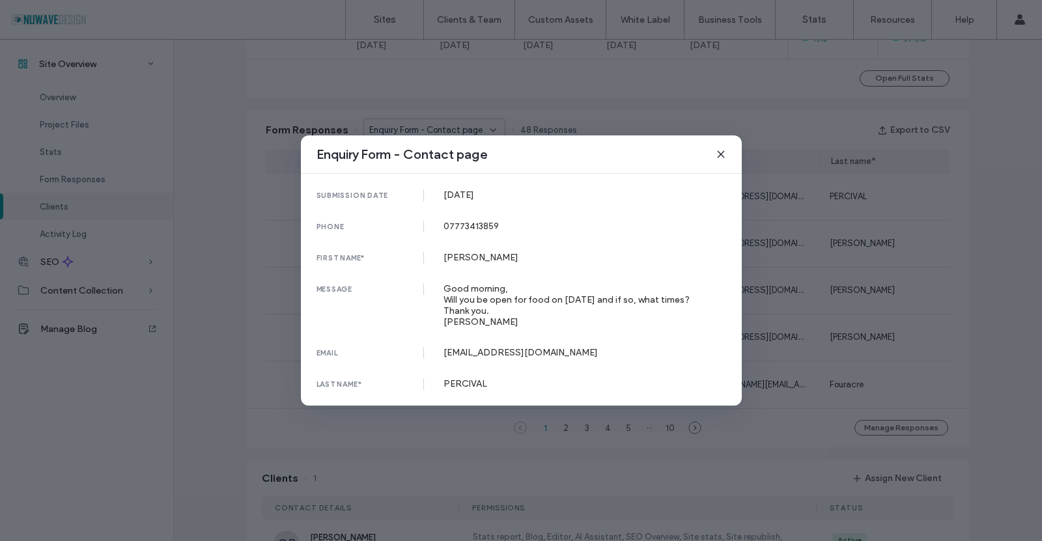
click at [717, 158] on icon at bounding box center [721, 154] width 10 height 10
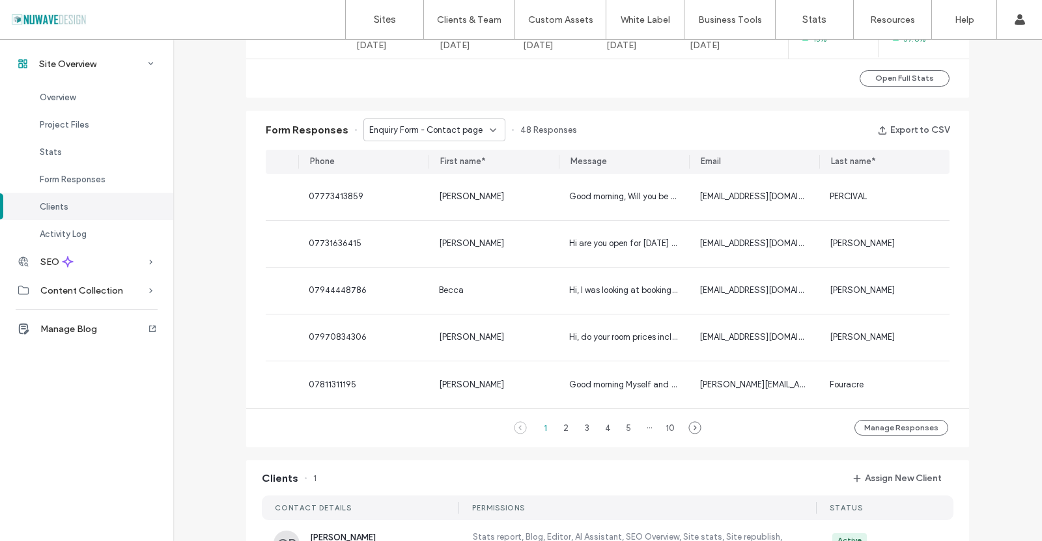
click at [432, 132] on span "Enquiry Form - Contact page" at bounding box center [425, 130] width 113 height 13
click at [433, 159] on span "Enquiry Form - Home Landing page" at bounding box center [425, 153] width 125 height 13
click at [439, 132] on span "Enquiry Form - Home Landing page" at bounding box center [429, 130] width 121 height 13
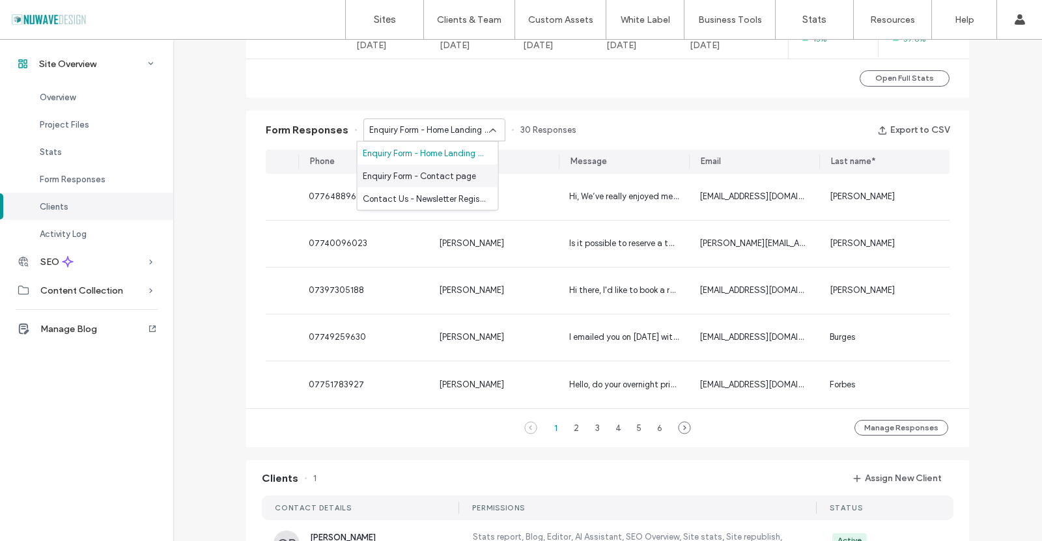
click at [434, 174] on span "Enquiry Form - Contact page" at bounding box center [419, 175] width 113 height 13
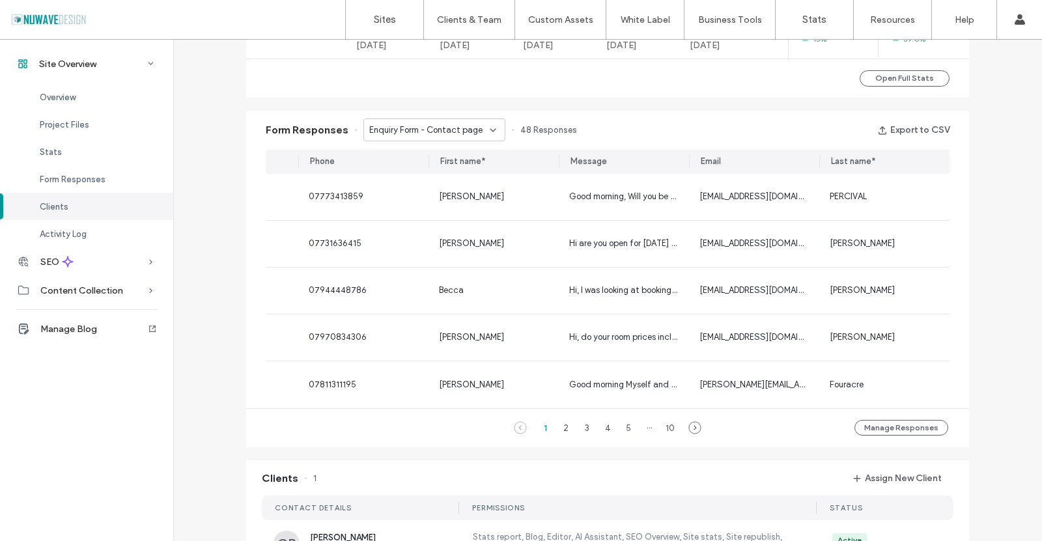
click at [435, 133] on span "Enquiry Form - Contact page" at bounding box center [425, 130] width 113 height 13
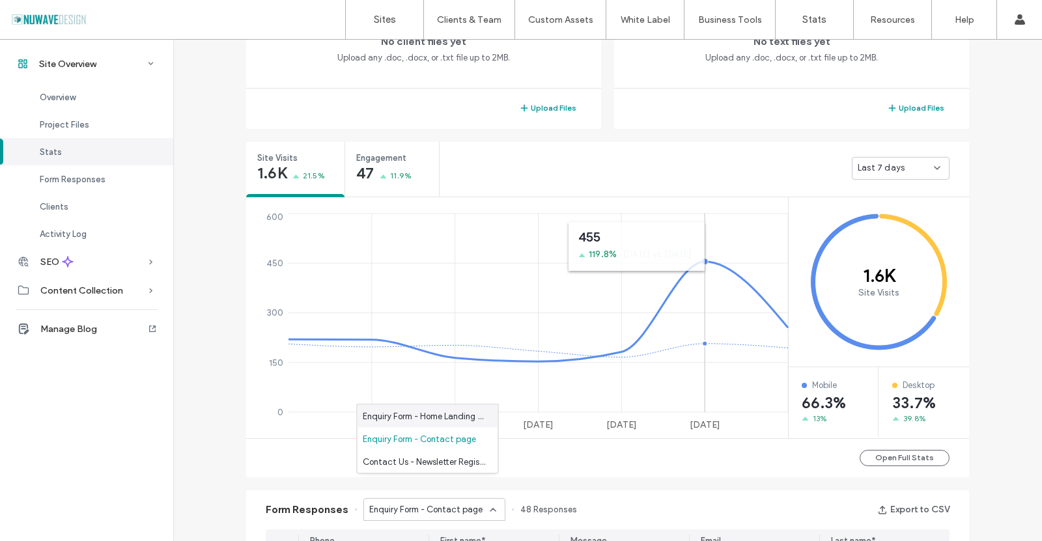
scroll to position [652, 0]
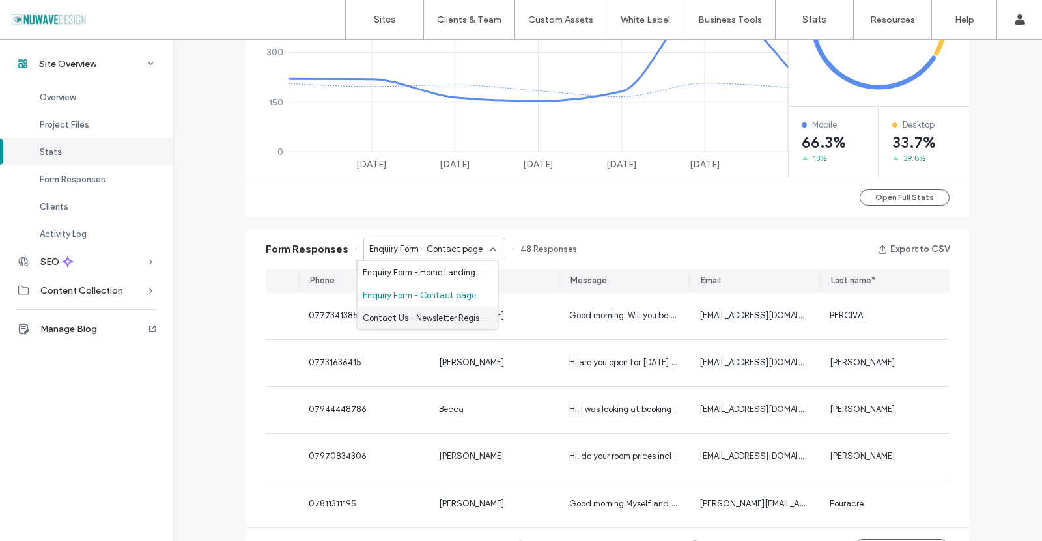
drag, startPoint x: 230, startPoint y: 173, endPoint x: 225, endPoint y: 165, distance: 9.9
click at [230, 173] on div "Site Overview www.theshipbrancaster.uk Site ID: a4baf41d https://www.theshipbra…" at bounding box center [607, 248] width 869 height 1721
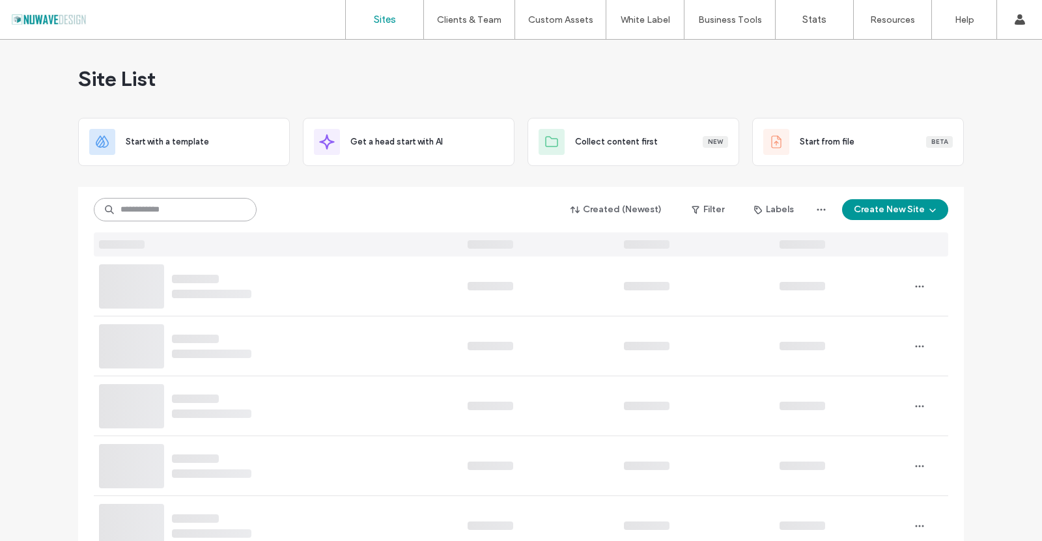
click at [129, 211] on input at bounding box center [175, 209] width 163 height 23
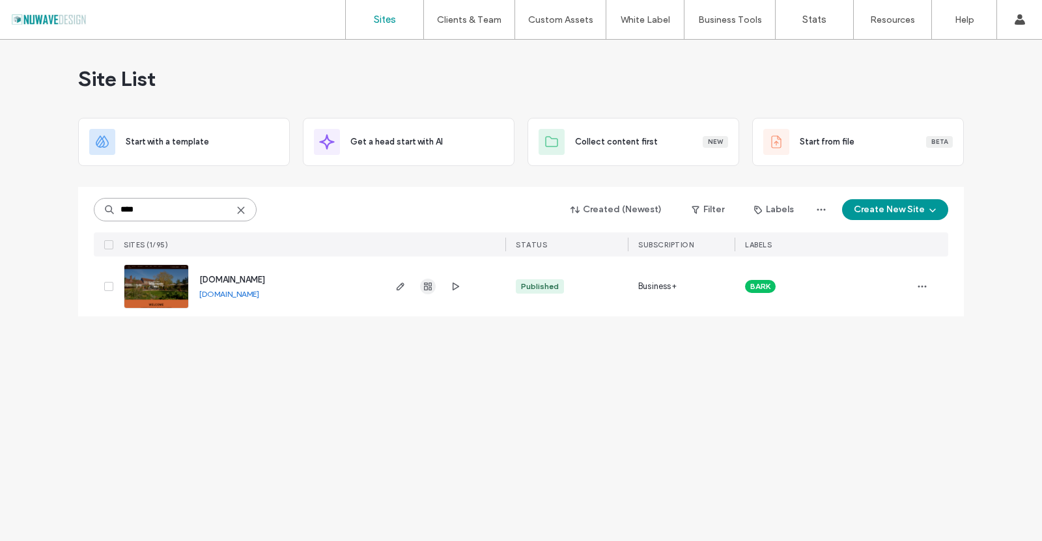
type input "****"
click at [432, 287] on icon "button" at bounding box center [428, 286] width 10 height 10
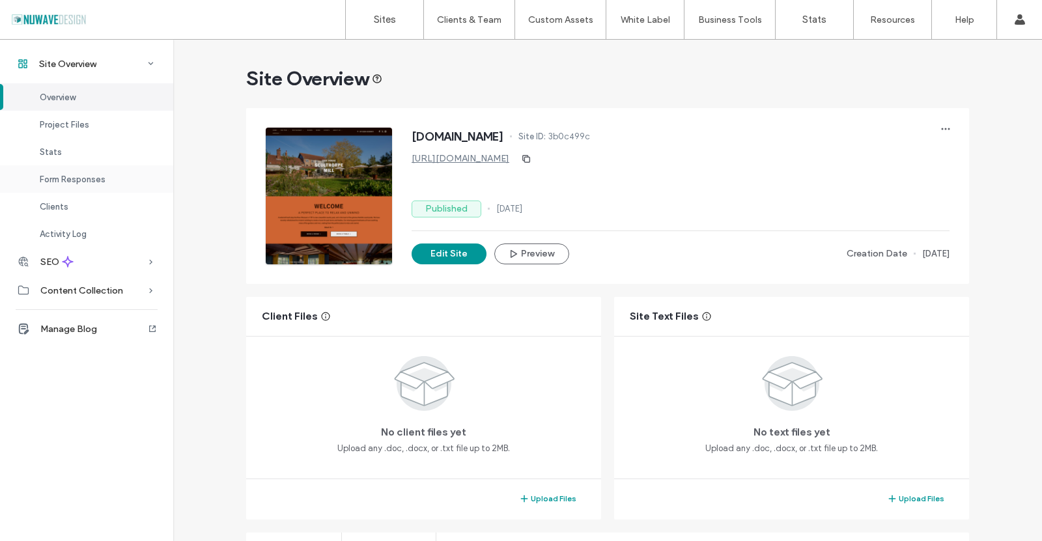
click at [61, 182] on span "Form Responses" at bounding box center [73, 180] width 66 height 10
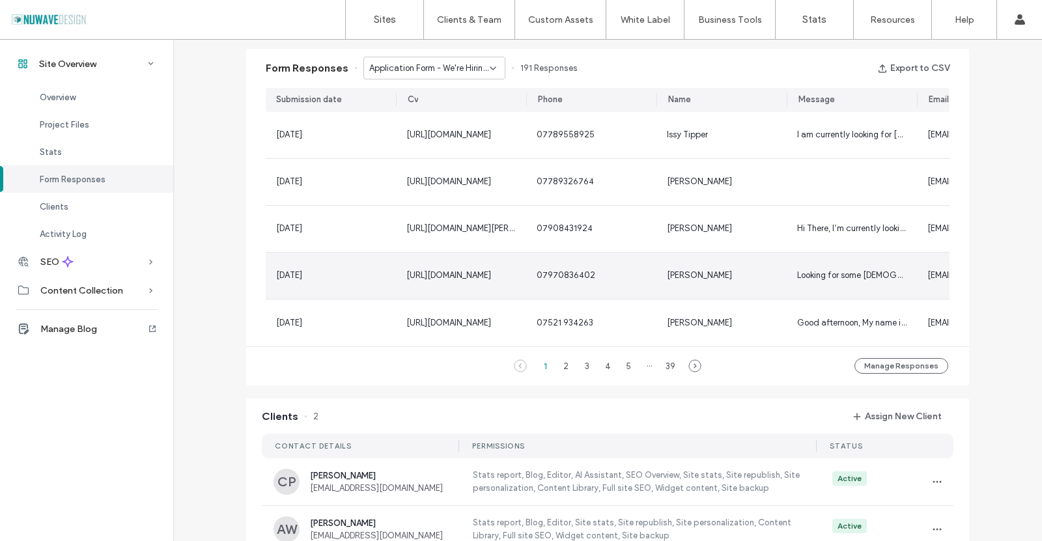
scroll to position [836, 0]
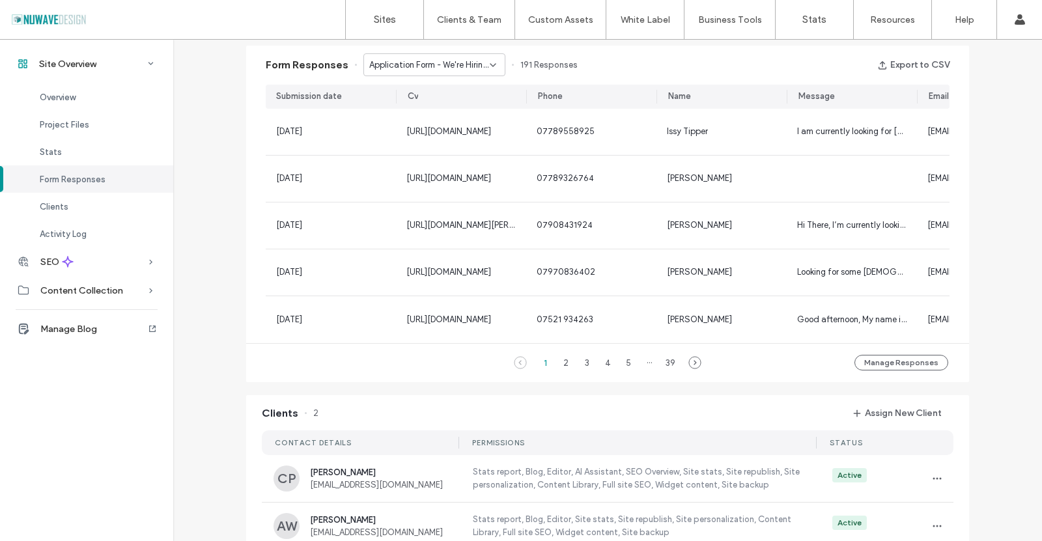
click at [481, 72] on div "Application Form - We're Hiring! page" at bounding box center [435, 64] width 142 height 23
click at [436, 111] on span "Contact Us - Newsletter Signup popup" at bounding box center [425, 110] width 125 height 13
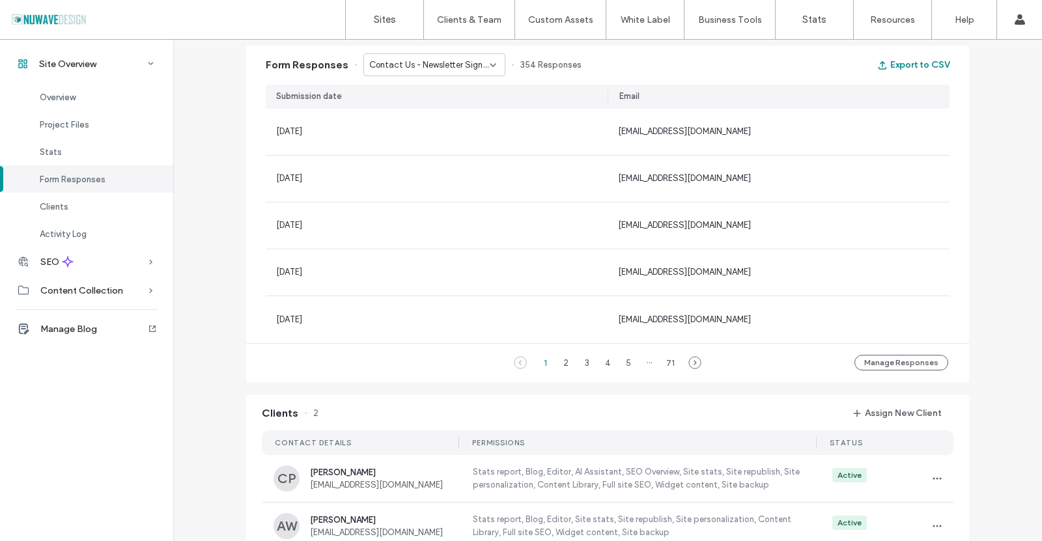
click at [908, 66] on button "Export to CSV" at bounding box center [914, 65] width 72 height 21
